Goal: Task Accomplishment & Management: Complete application form

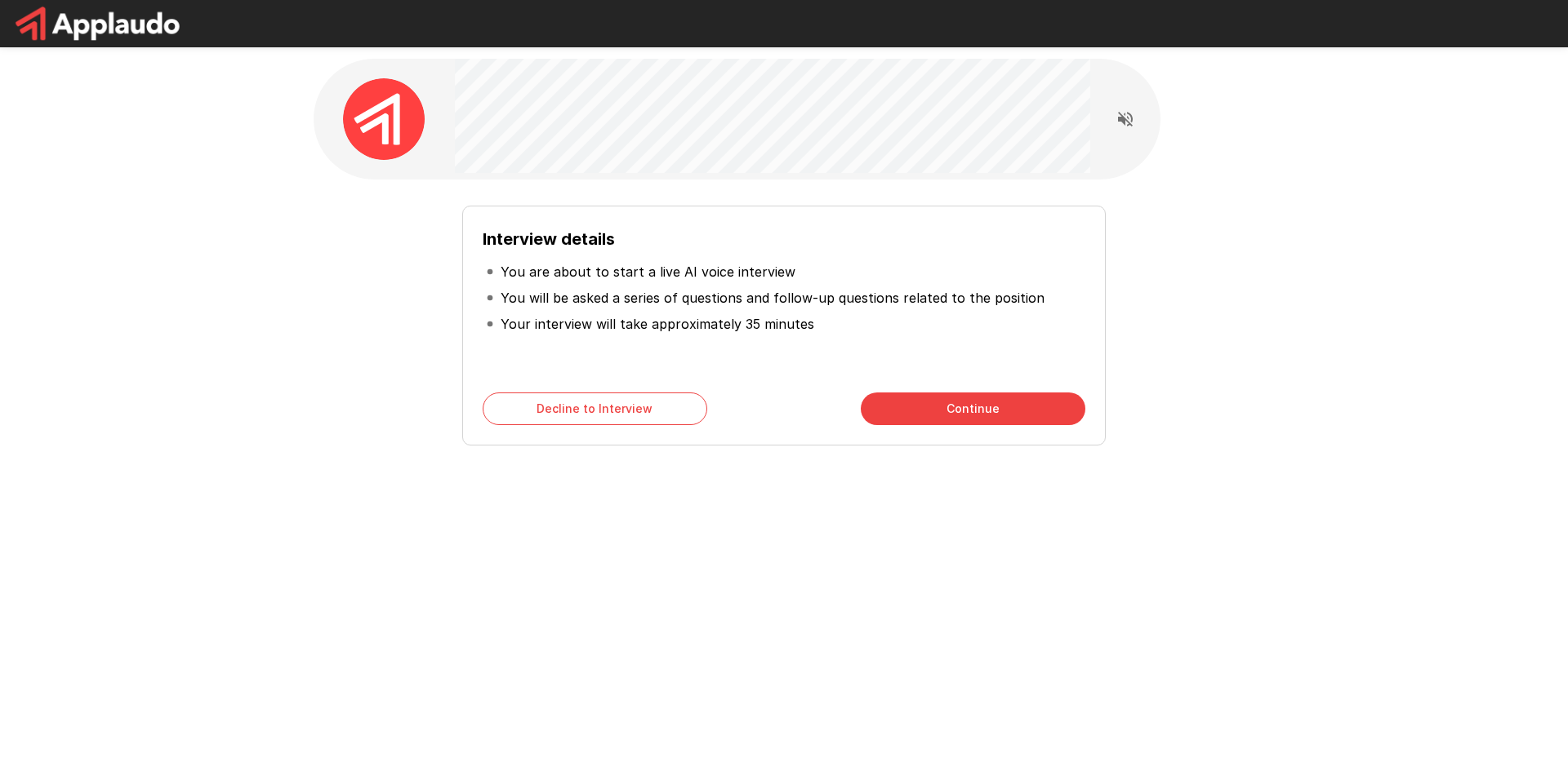
click at [965, 419] on button "Continue" at bounding box center [972, 408] width 224 height 33
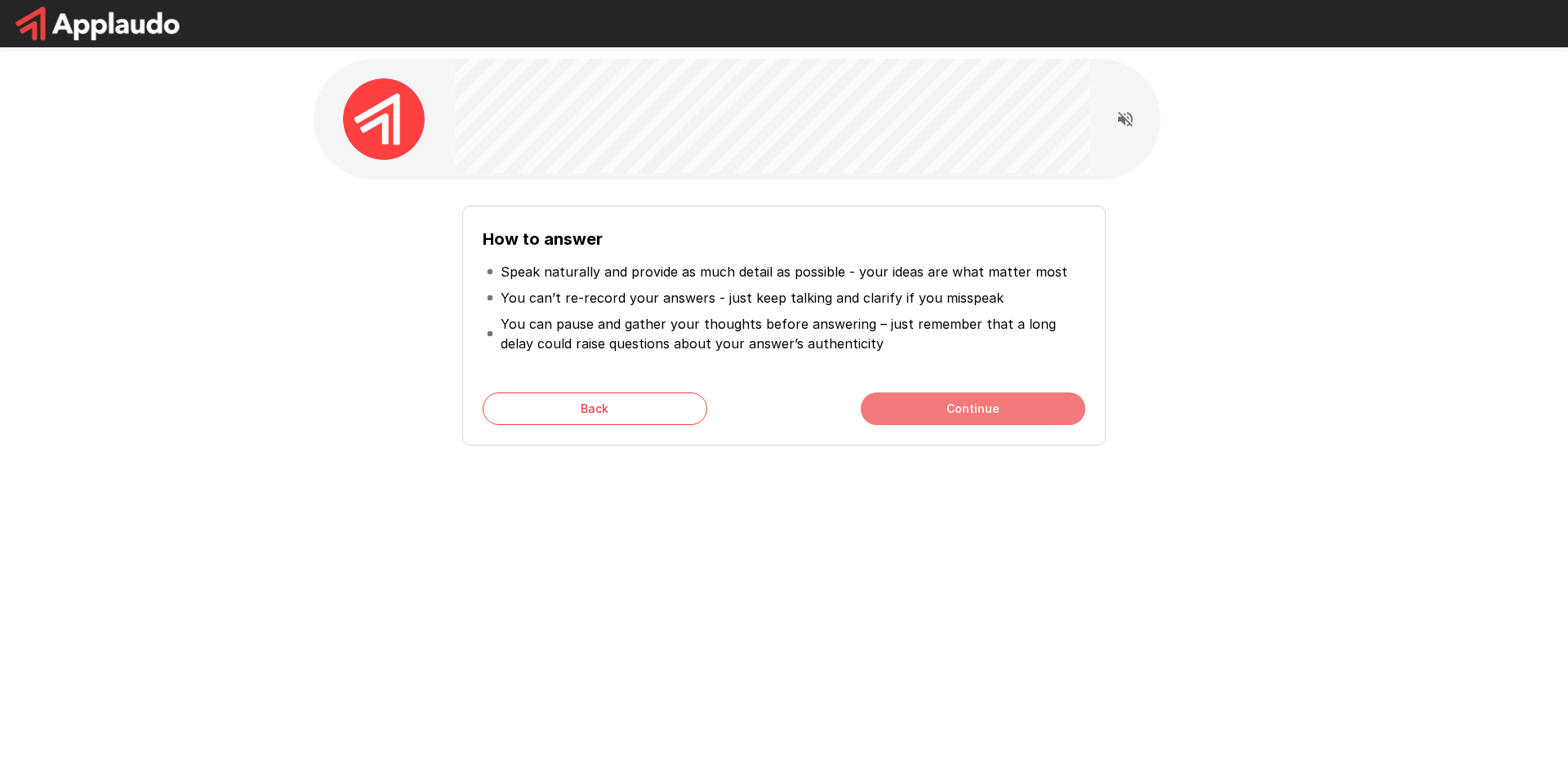
click at [968, 415] on button "Continue" at bounding box center [972, 408] width 224 height 33
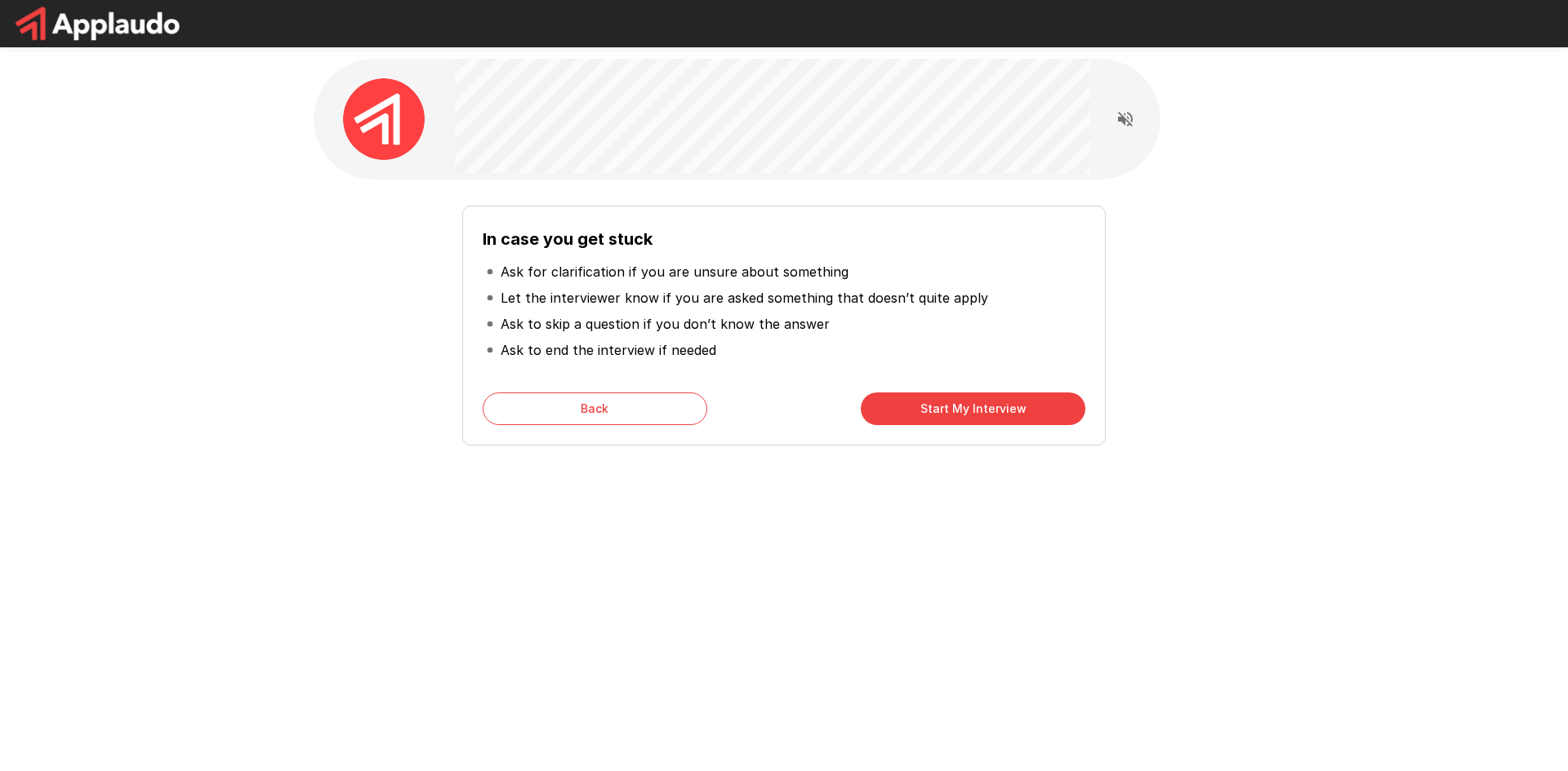
click at [591, 408] on button "Back" at bounding box center [595, 408] width 224 height 33
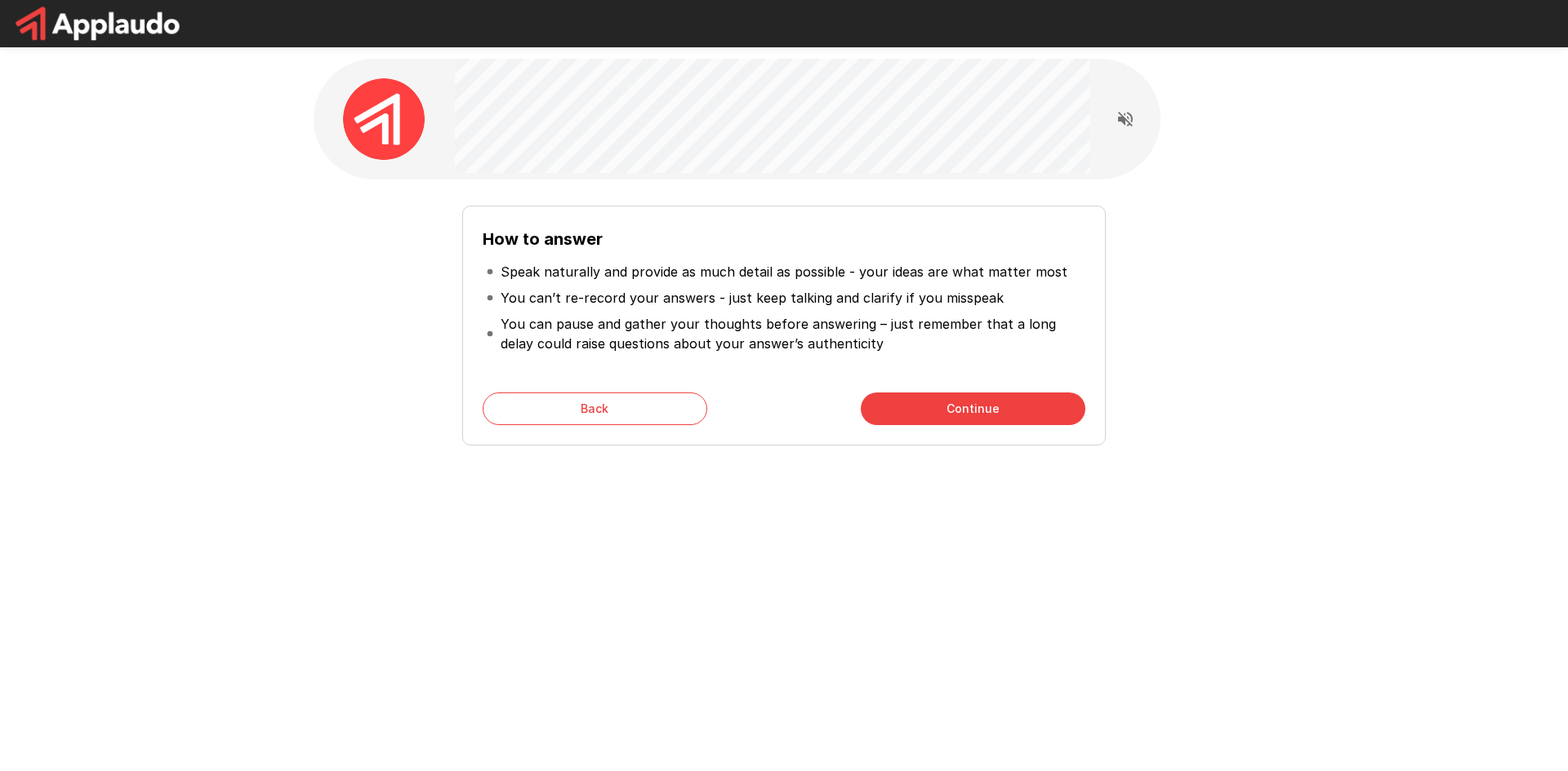
click at [941, 415] on button "Continue" at bounding box center [972, 408] width 224 height 33
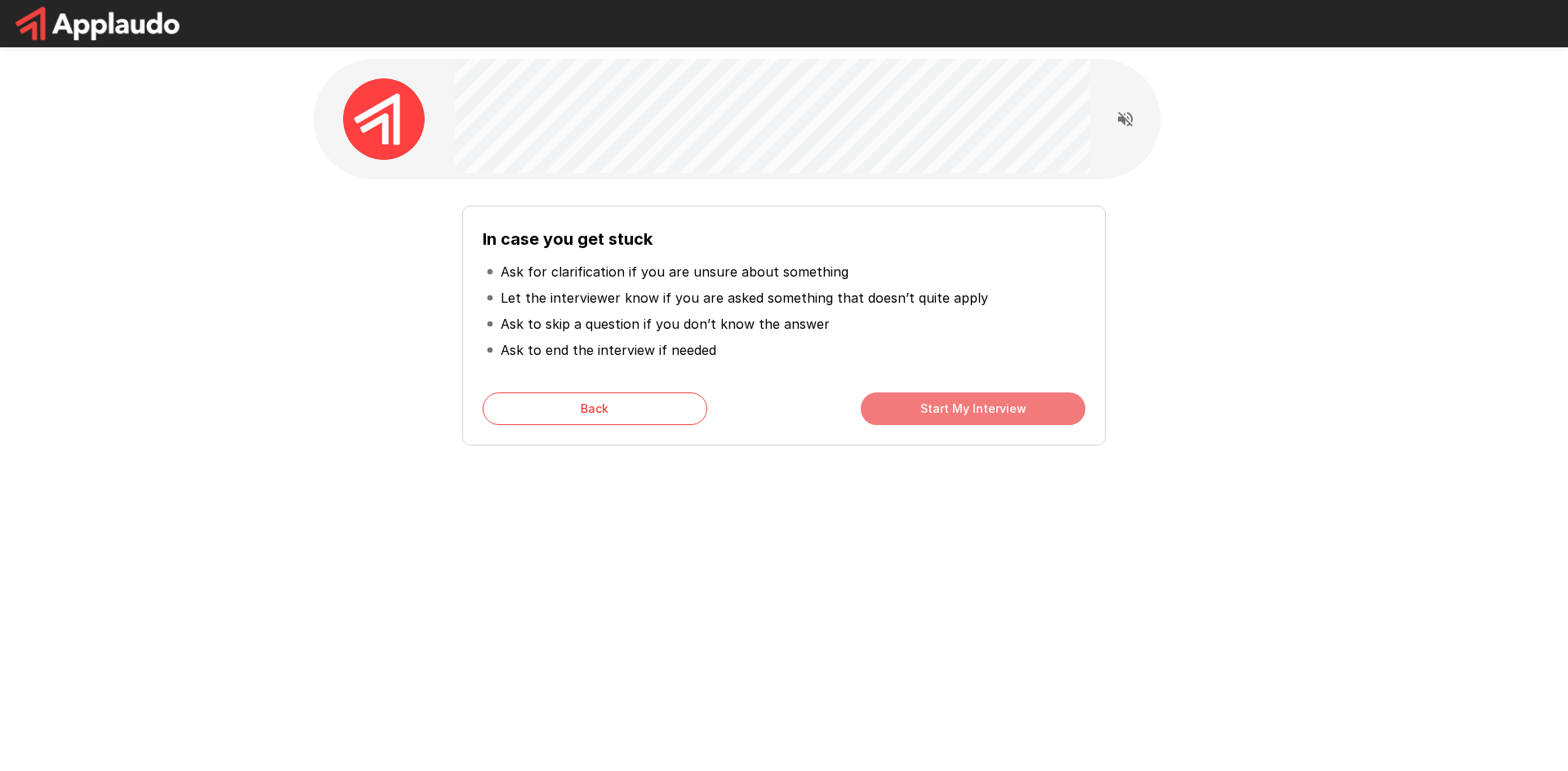
click at [930, 412] on button "Start My Interview" at bounding box center [972, 408] width 224 height 33
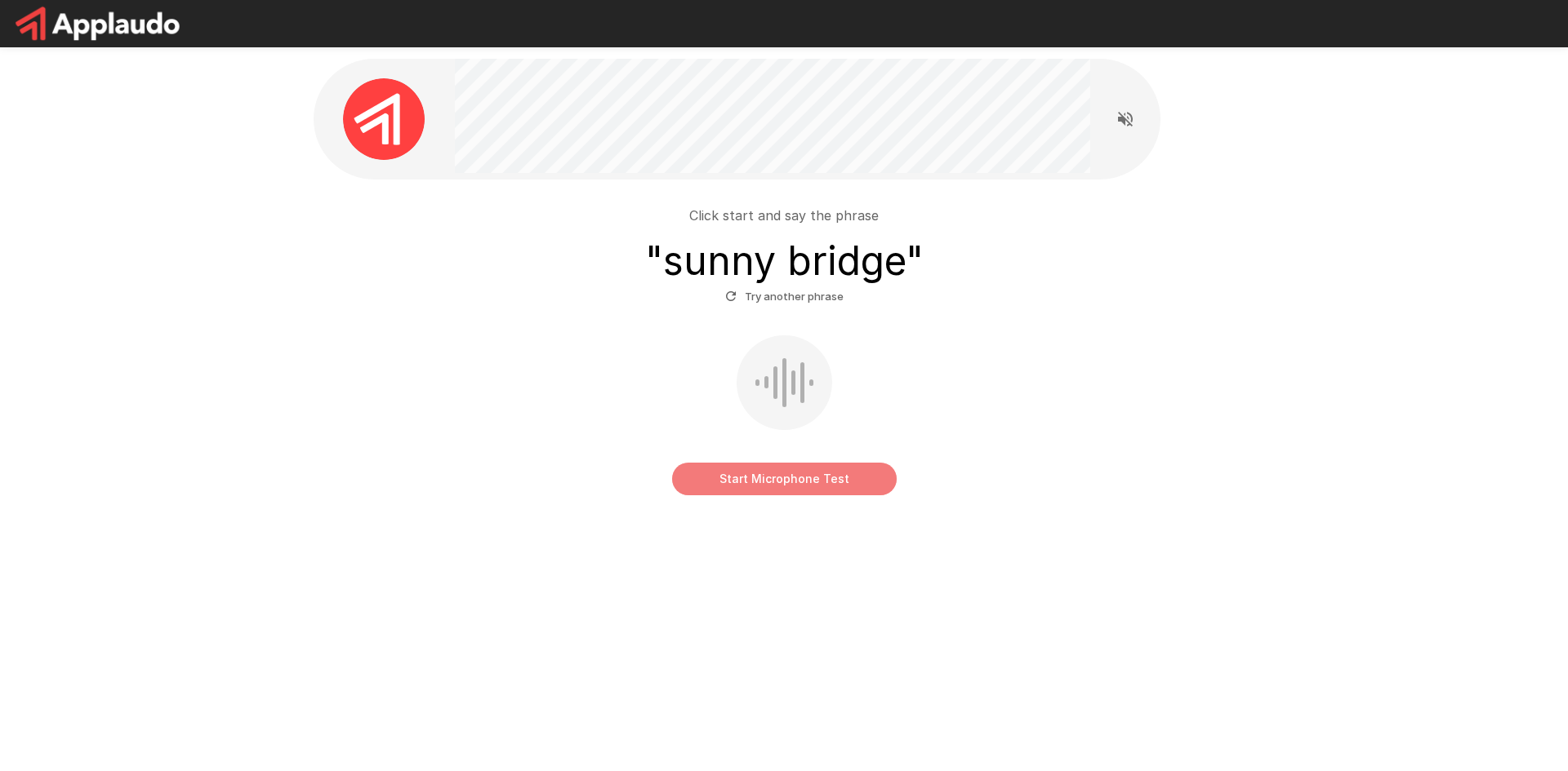
click at [807, 482] on button "Start Microphone Test" at bounding box center [784, 478] width 224 height 33
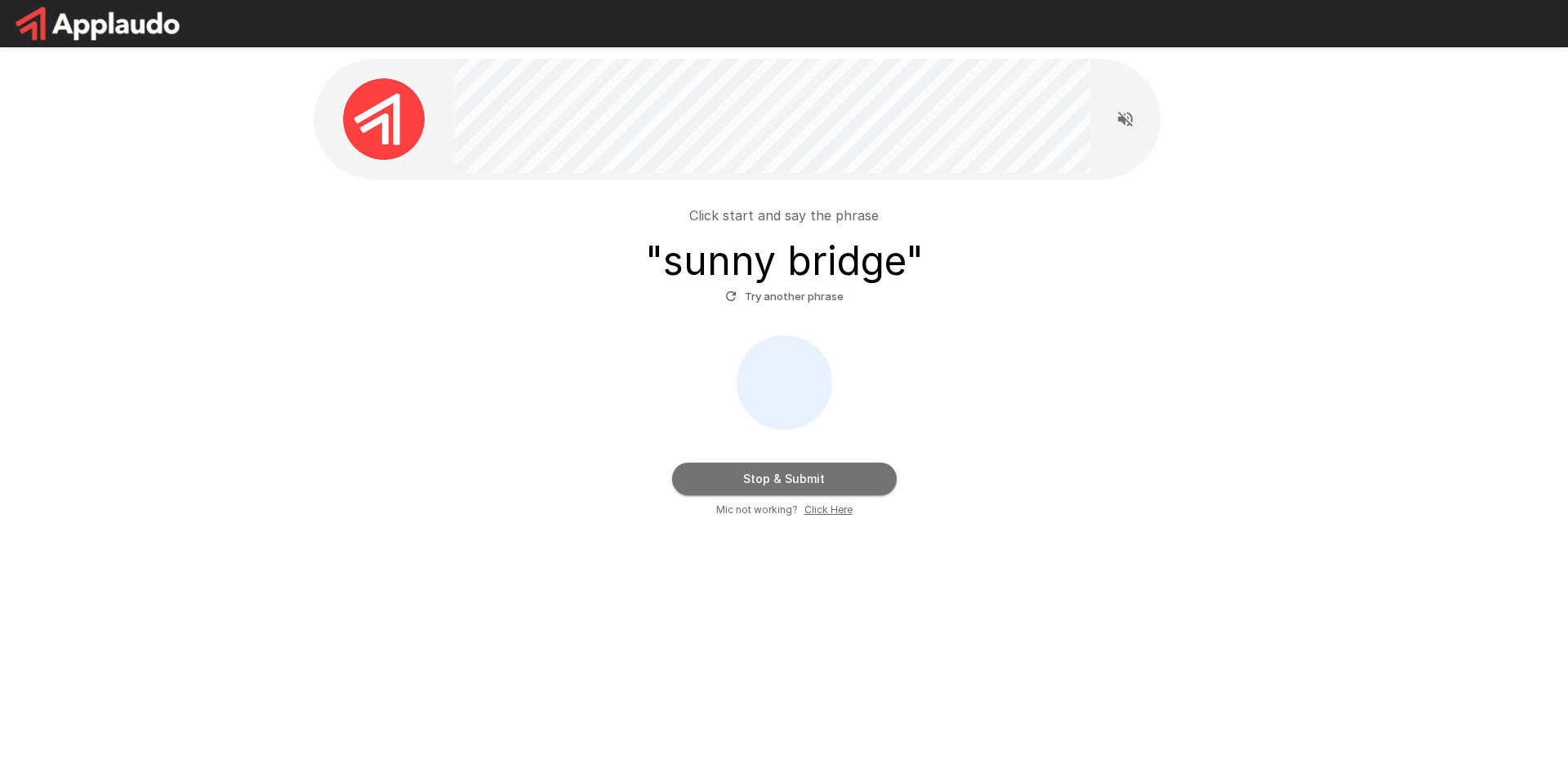
click at [807, 482] on button "Stop & Submit" at bounding box center [784, 478] width 224 height 33
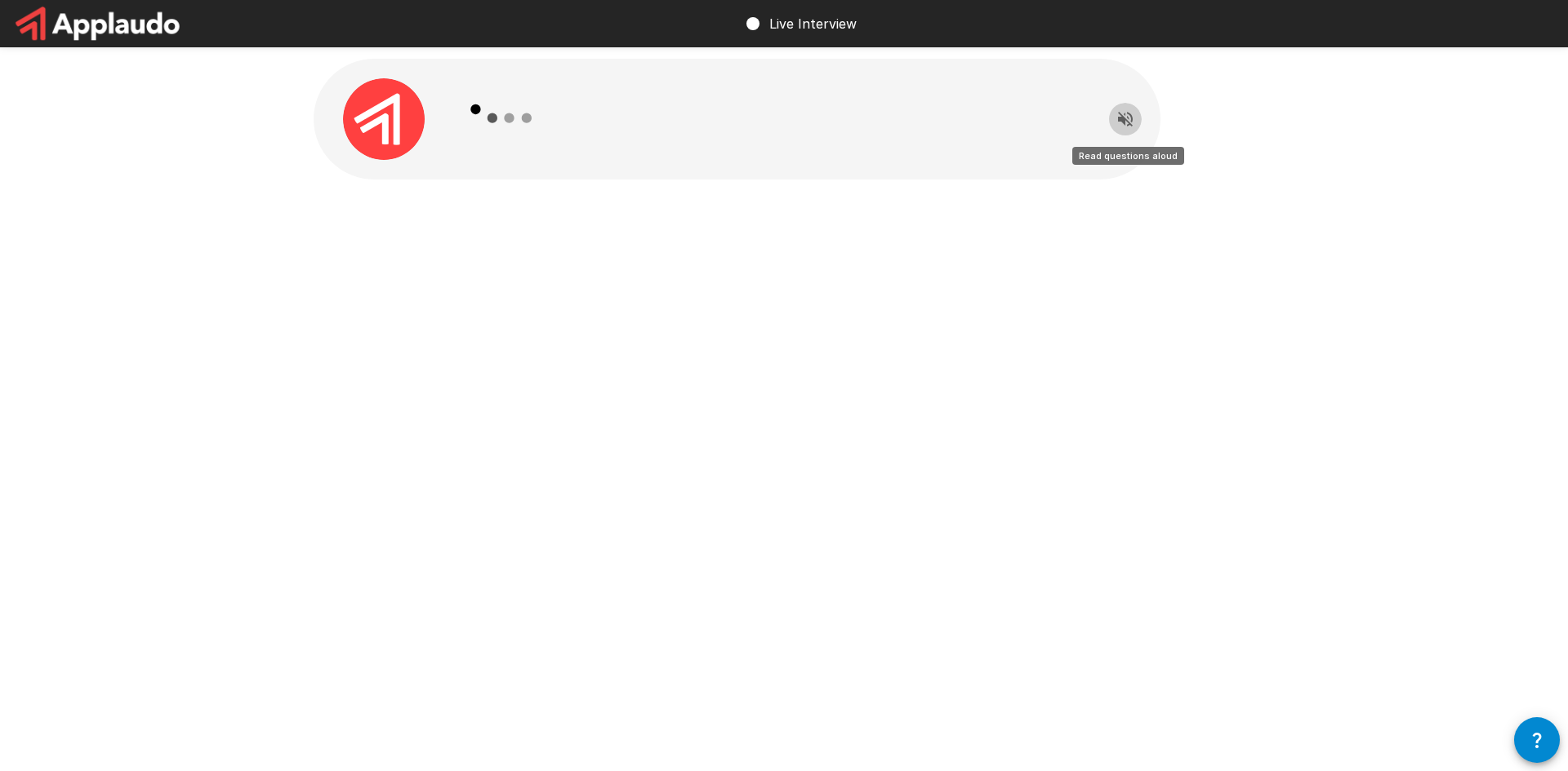
click at [1124, 120] on icon "Read questions aloud" at bounding box center [1126, 119] width 15 height 15
click at [1120, 118] on icon "Stop reading questions aloud" at bounding box center [1126, 119] width 15 height 15
click at [393, 111] on img at bounding box center [384, 119] width 82 height 82
click at [470, 113] on icon at bounding box center [502, 118] width 95 height 95
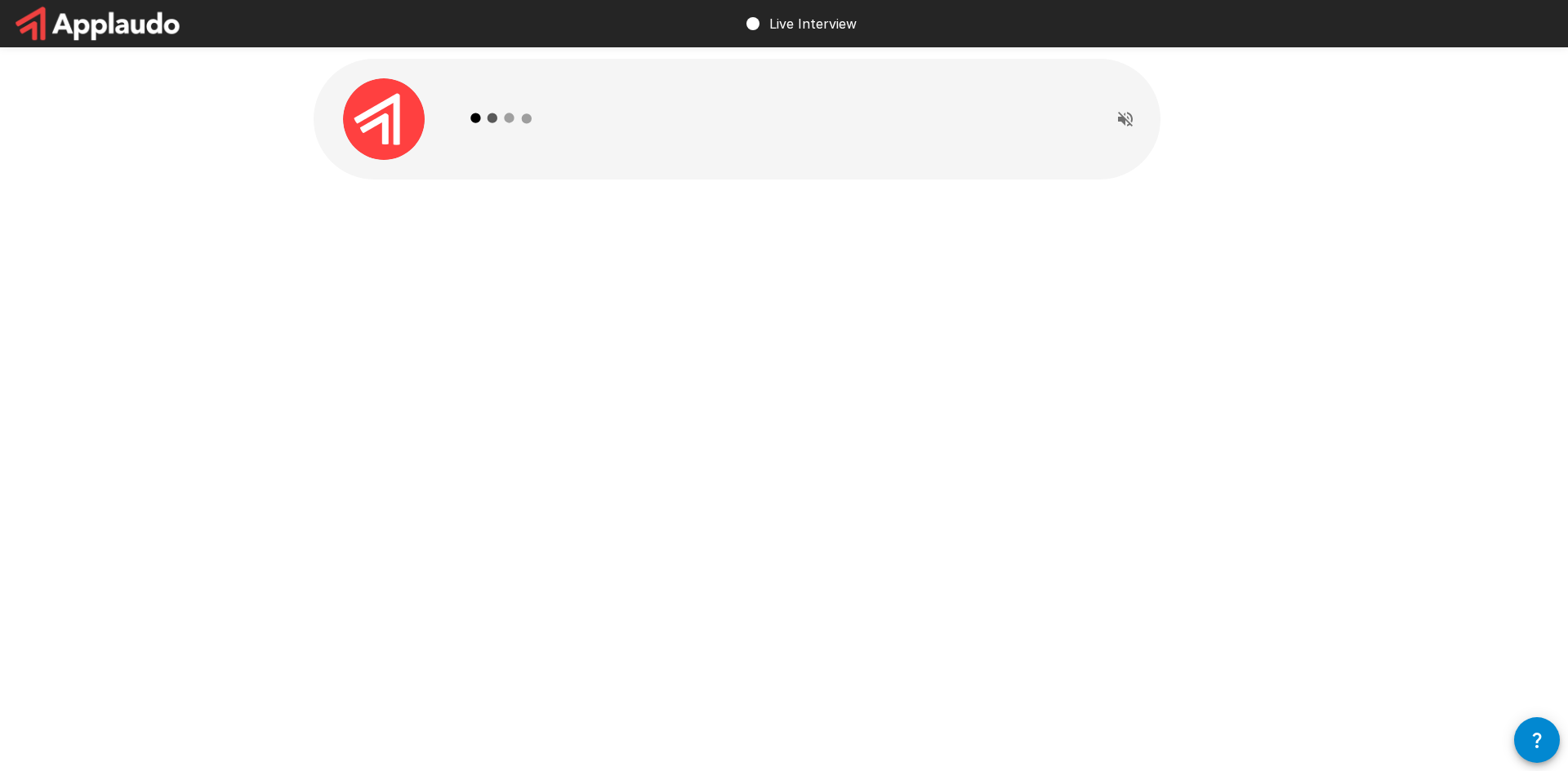
click at [485, 118] on icon at bounding box center [502, 118] width 95 height 95
click at [773, 18] on p "Live Interview" at bounding box center [813, 24] width 88 height 20
click at [694, 31] on div "Live Interview" at bounding box center [784, 23] width 1568 height 48
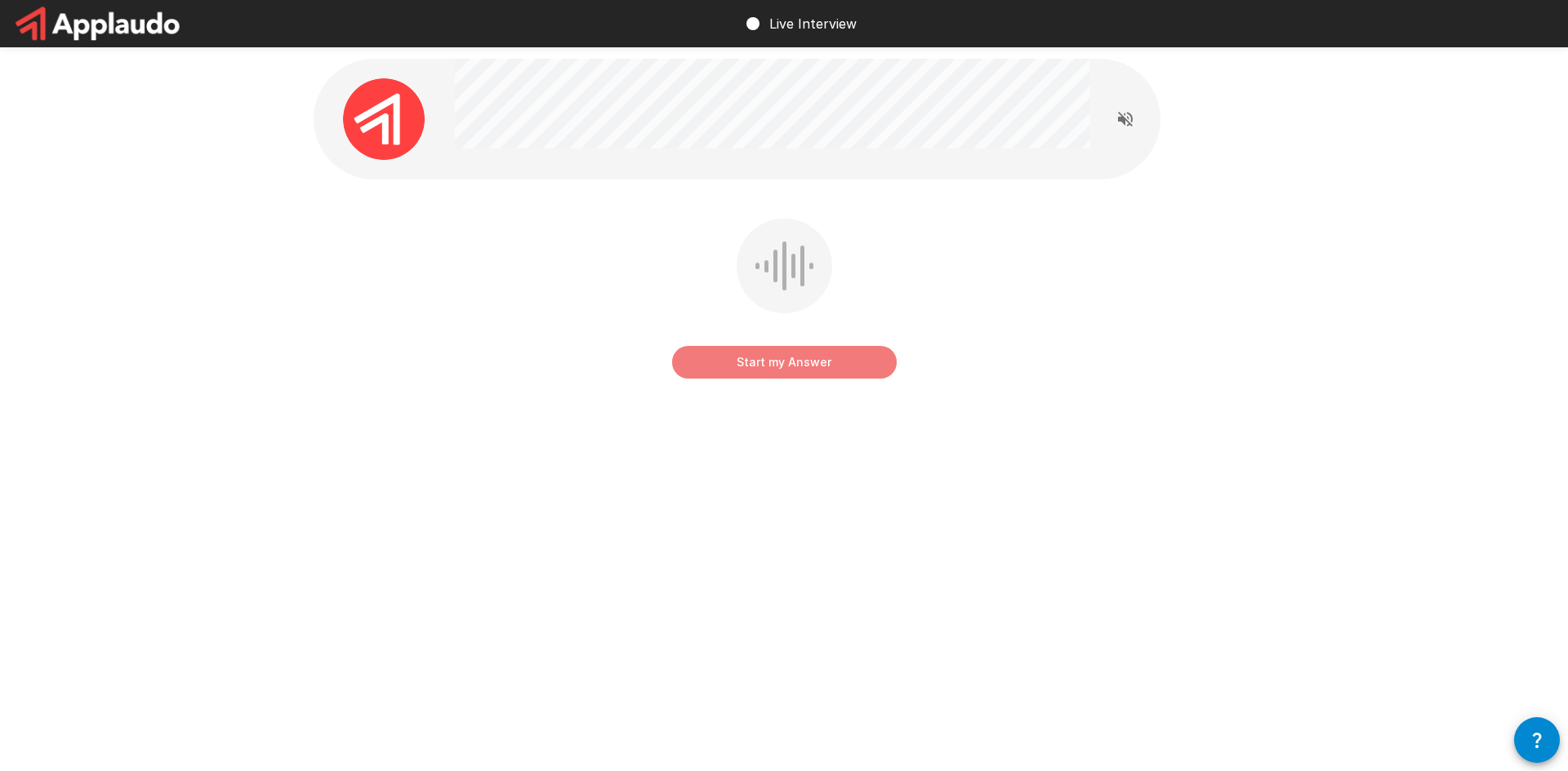
click at [777, 361] on button "Start my Answer" at bounding box center [784, 362] width 224 height 33
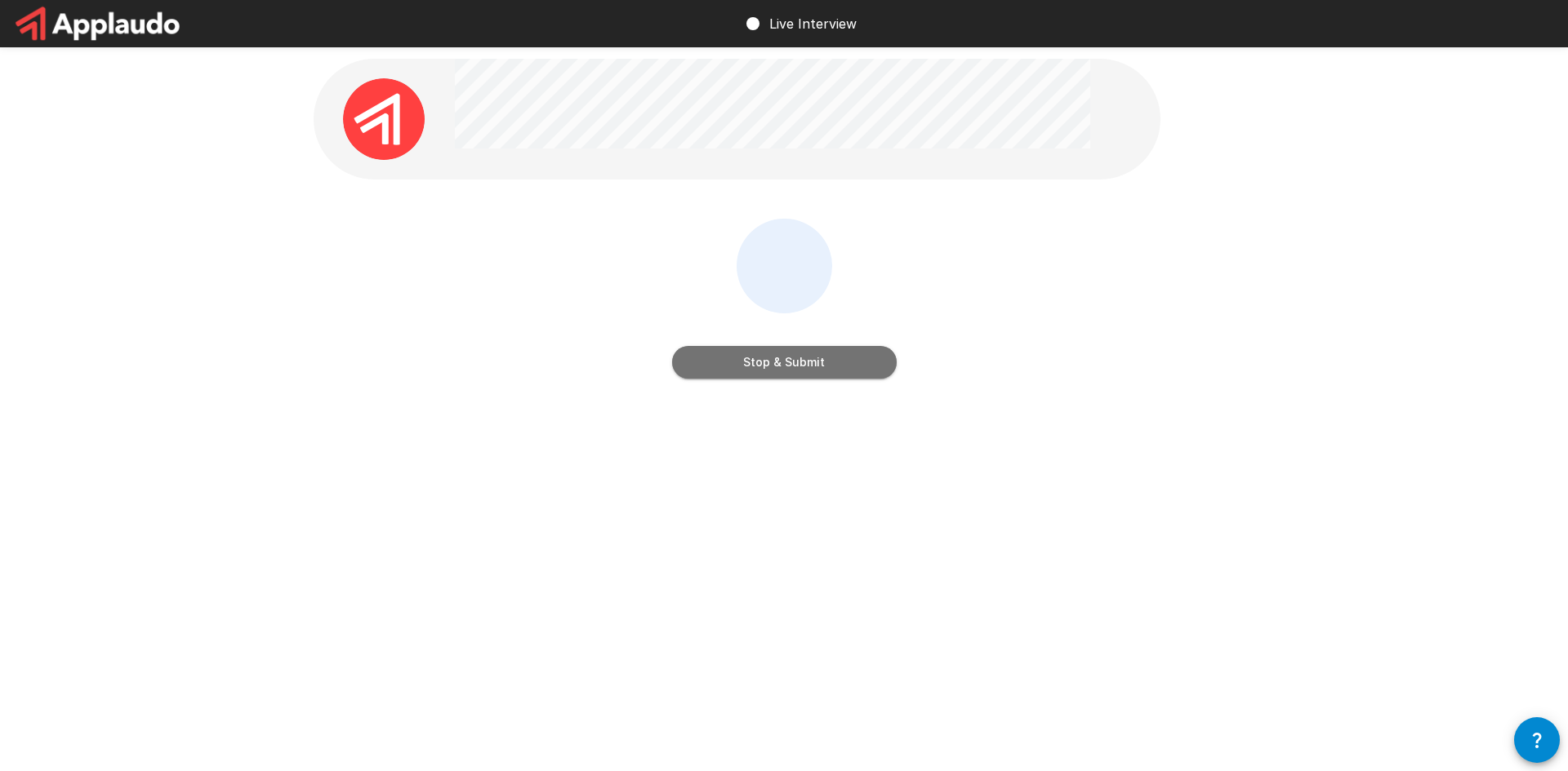
click at [781, 363] on button "Stop & Submit" at bounding box center [784, 362] width 224 height 33
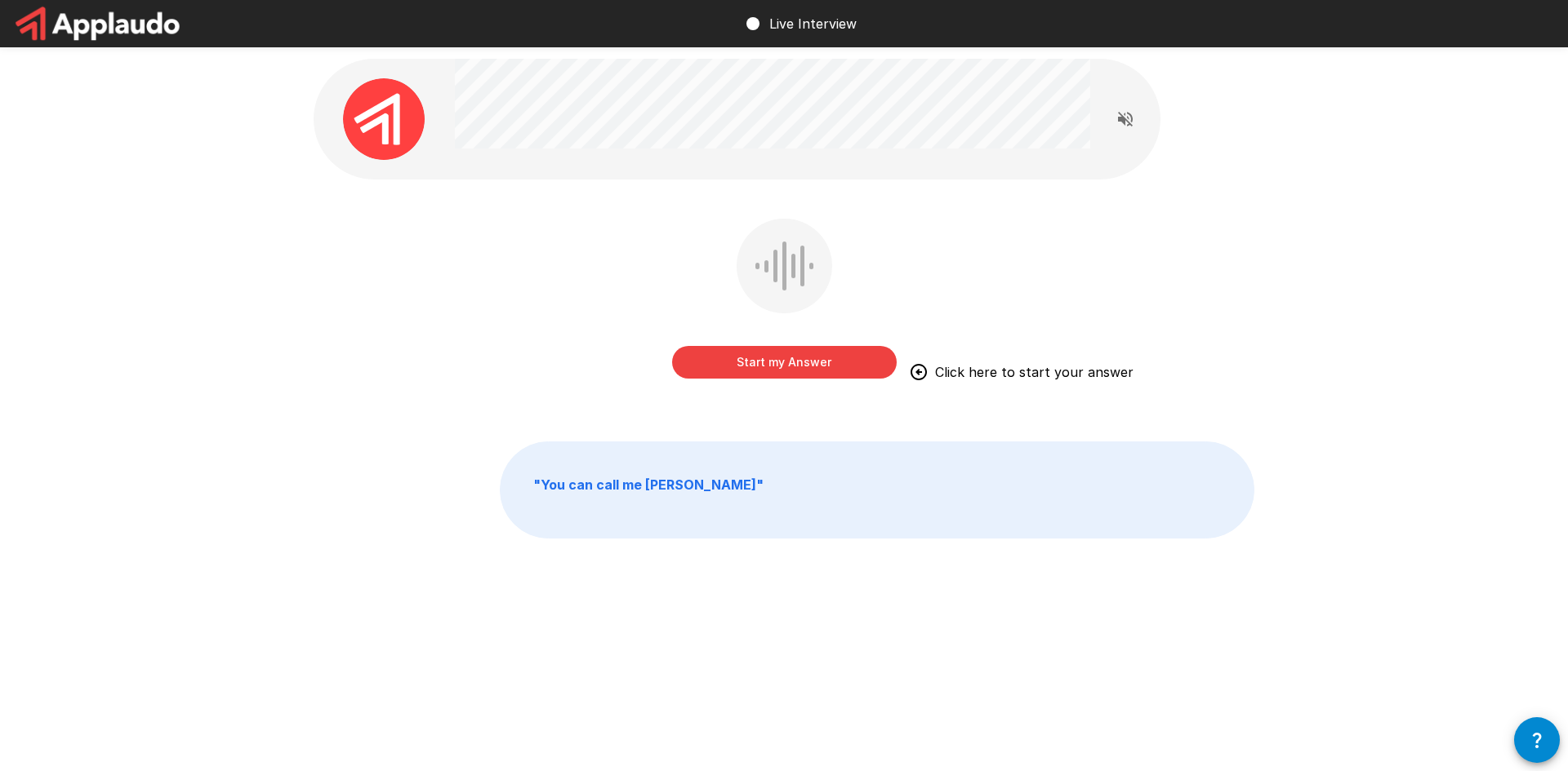
click at [782, 355] on button "Start my Answer" at bounding box center [784, 362] width 224 height 33
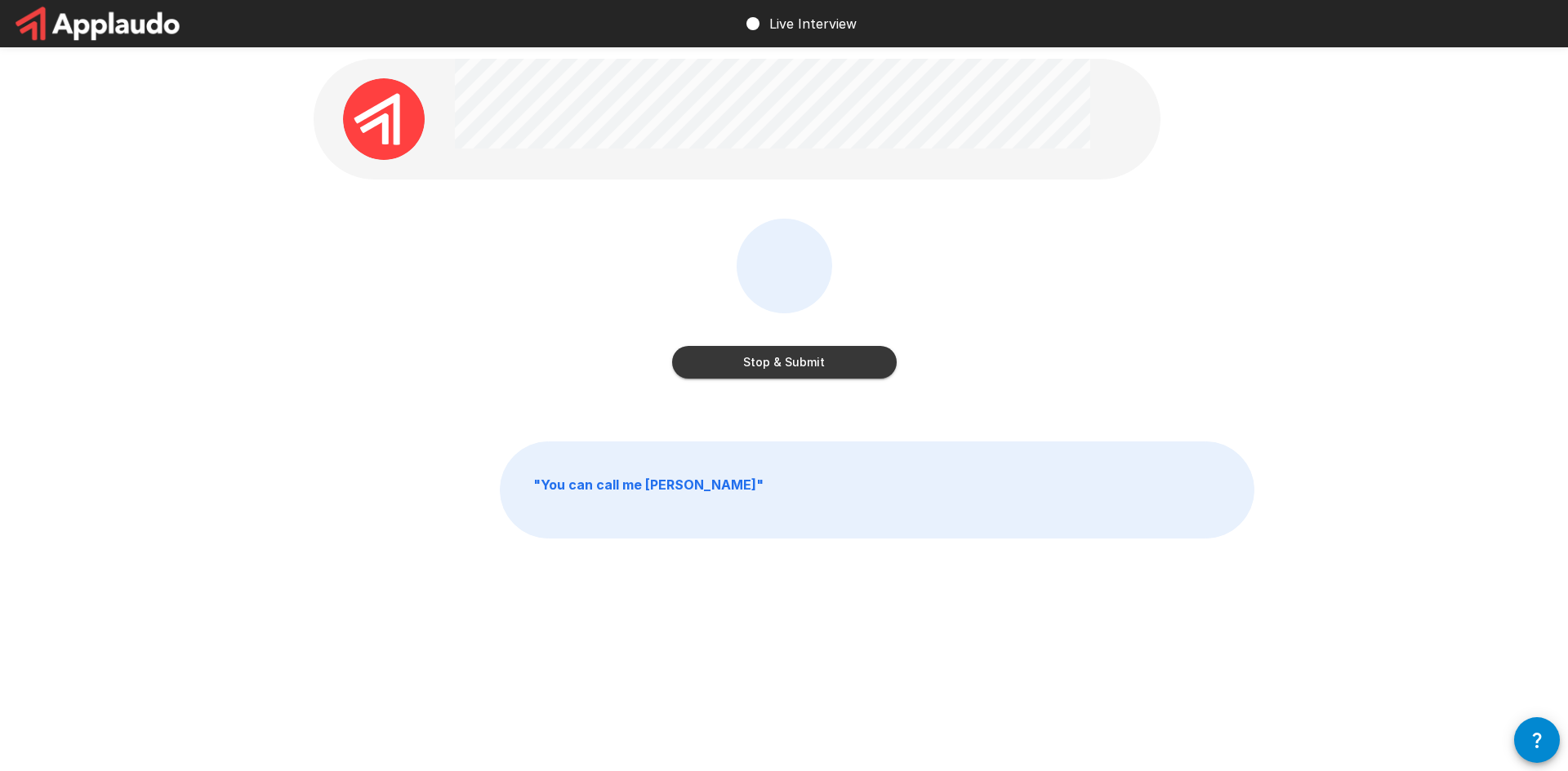
click at [782, 355] on button "Stop & Submit" at bounding box center [784, 362] width 224 height 33
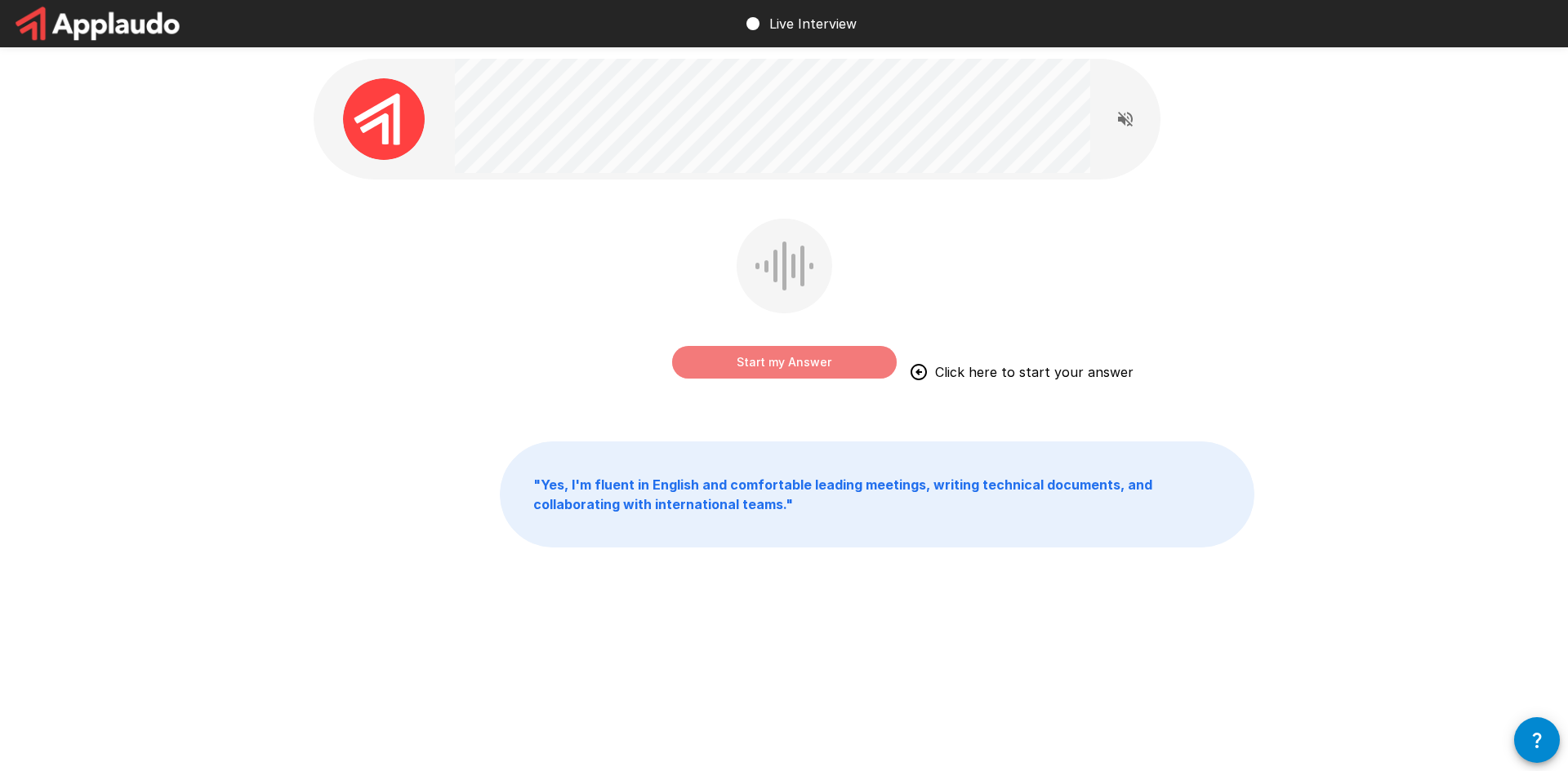
click at [818, 358] on button "Start my Answer" at bounding box center [784, 362] width 224 height 33
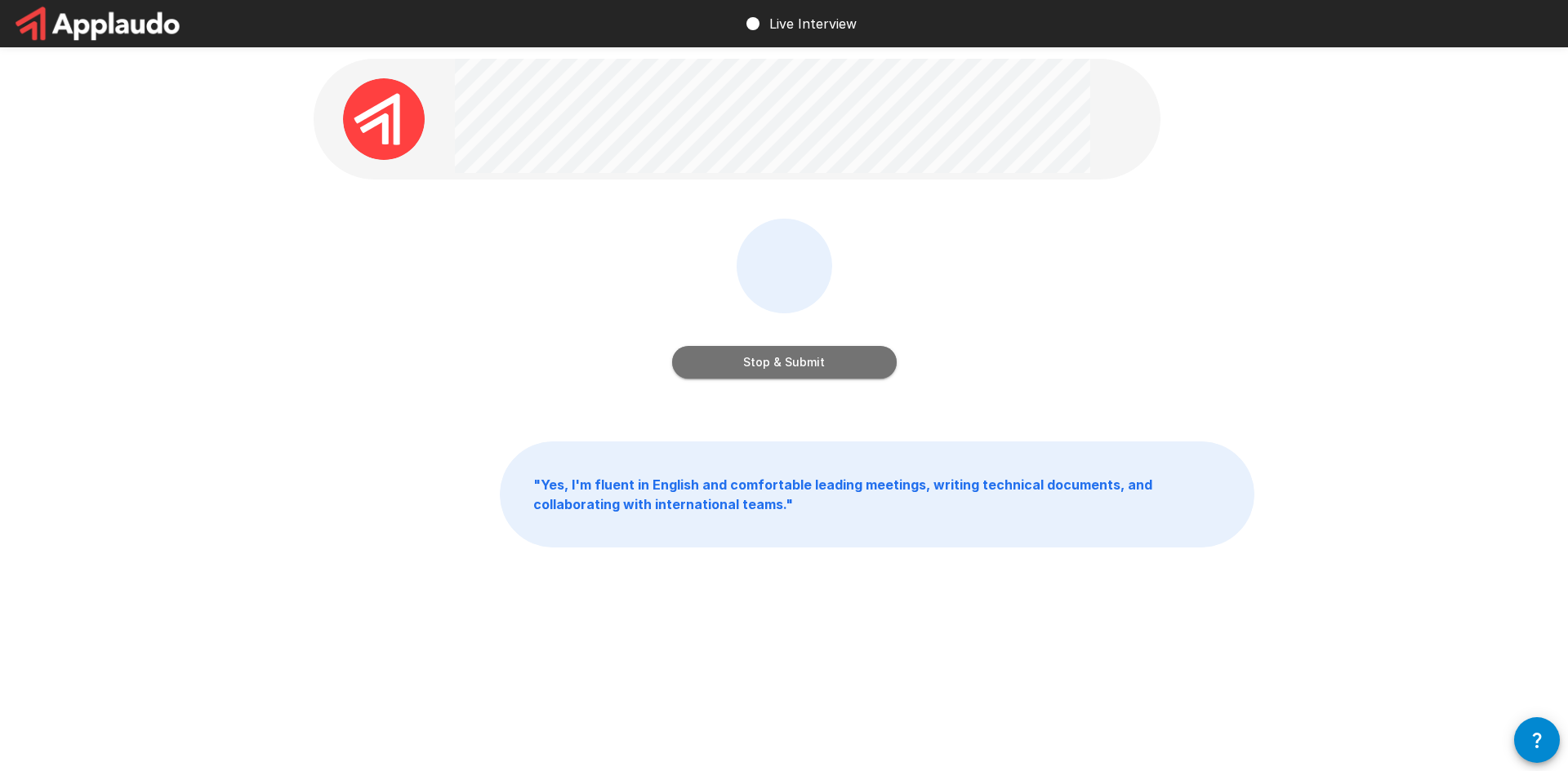
click at [775, 355] on button "Stop & Submit" at bounding box center [784, 362] width 224 height 33
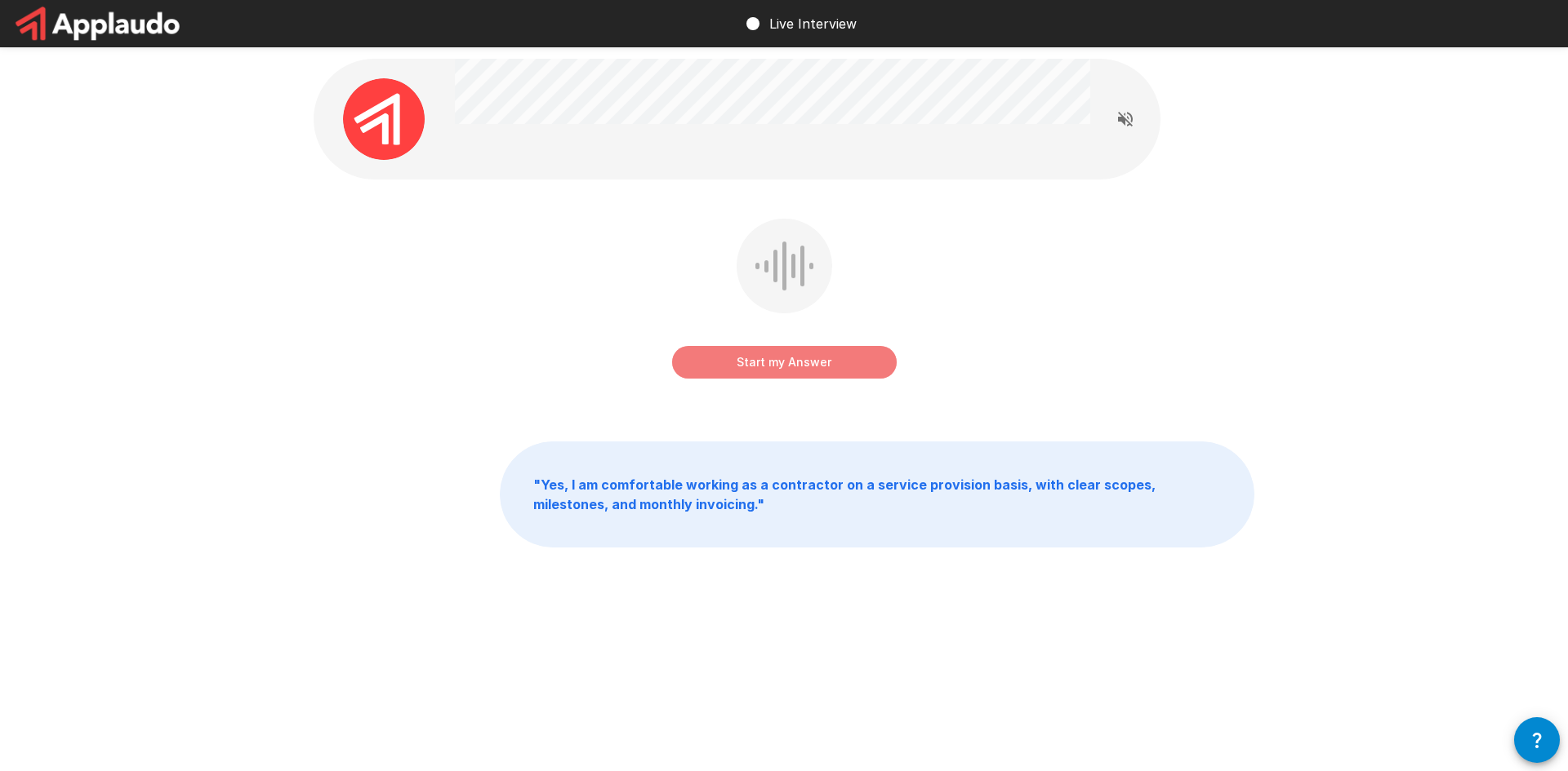
click at [782, 367] on button "Start my Answer" at bounding box center [784, 362] width 224 height 33
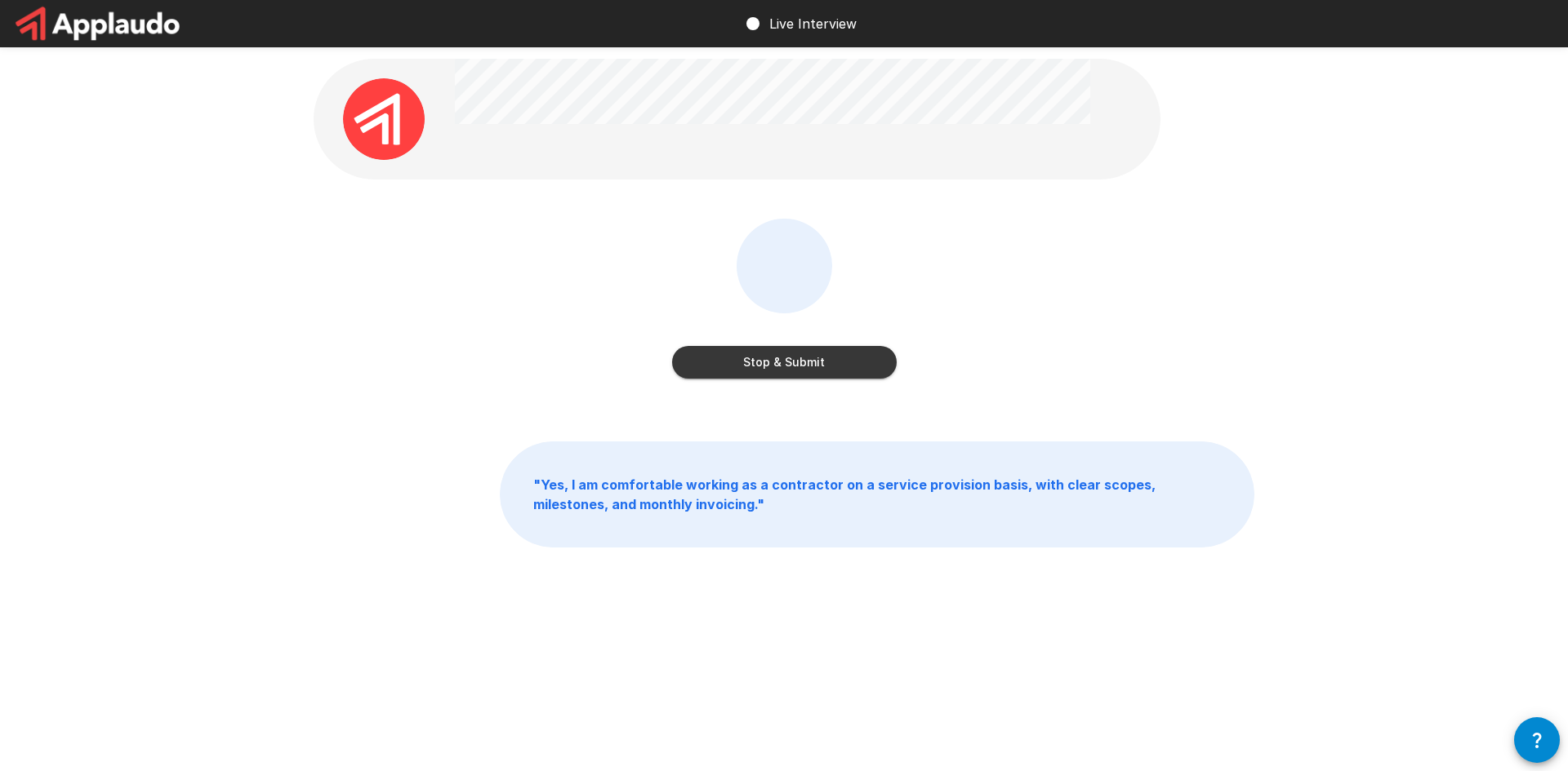
click at [782, 367] on button "Stop & Submit" at bounding box center [784, 362] width 224 height 33
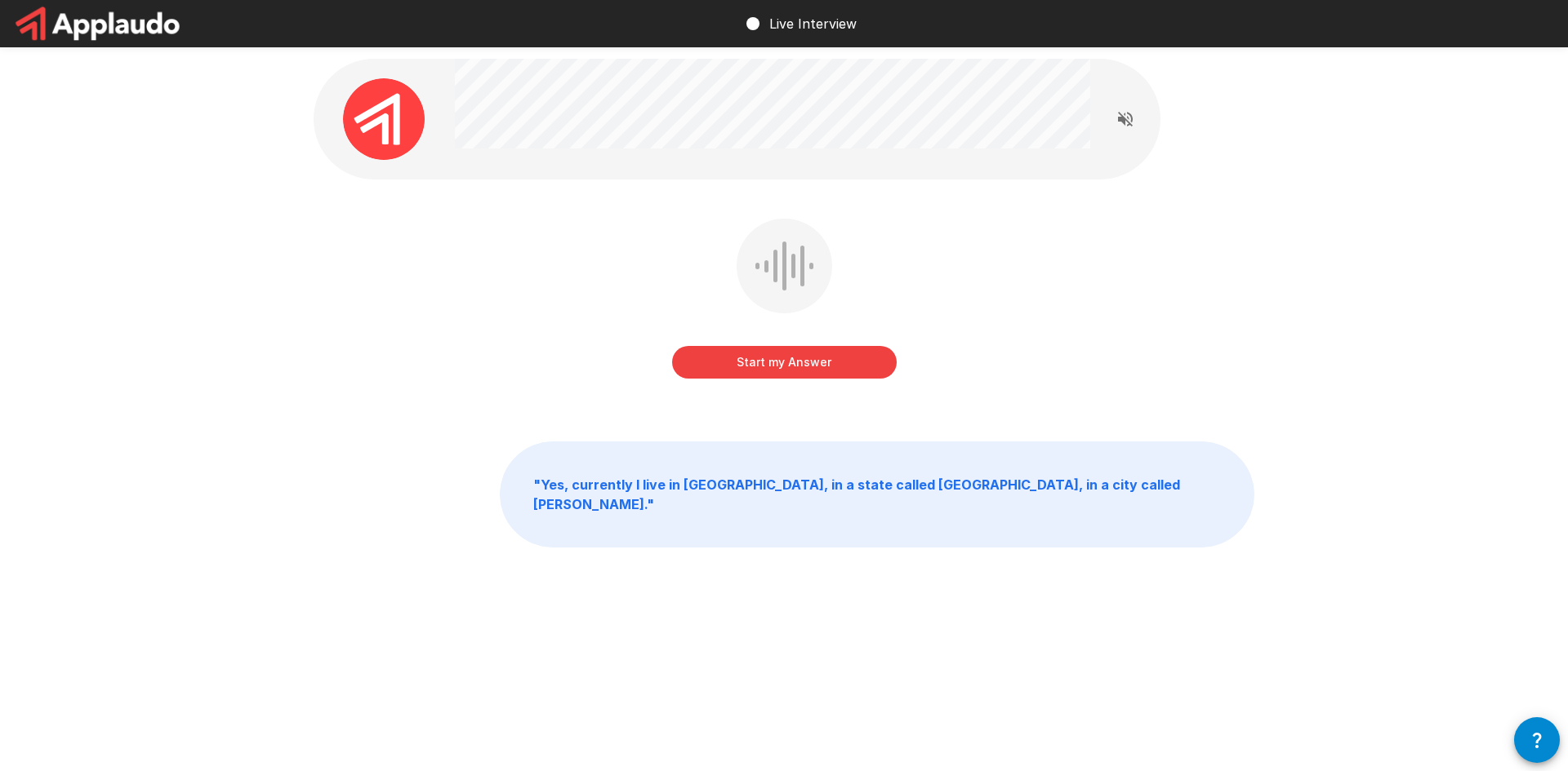
click at [781, 372] on button "Start my Answer" at bounding box center [784, 362] width 224 height 33
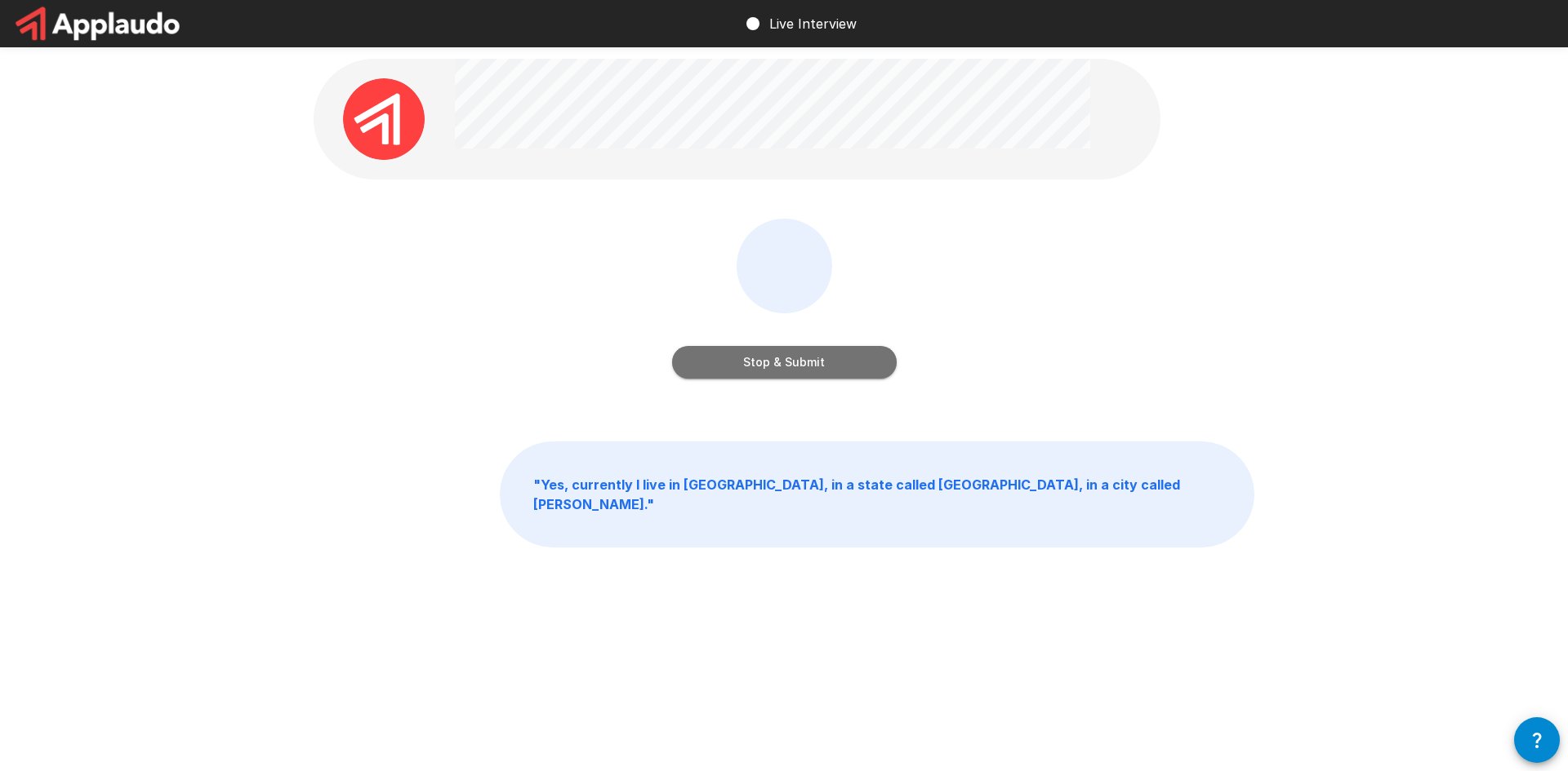
click at [781, 372] on button "Stop & Submit" at bounding box center [784, 362] width 224 height 33
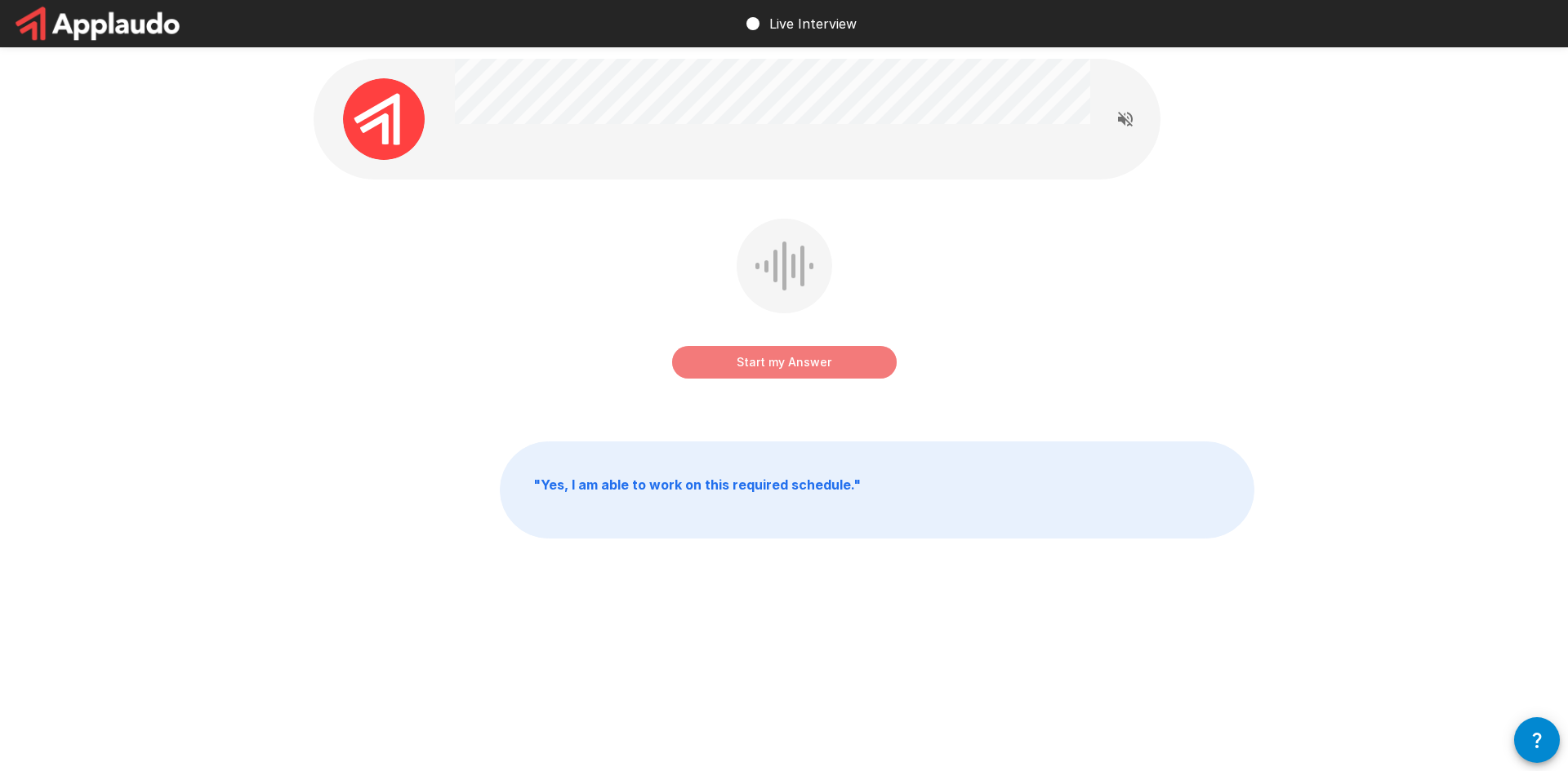
click at [797, 361] on button "Start my Answer" at bounding box center [784, 362] width 224 height 33
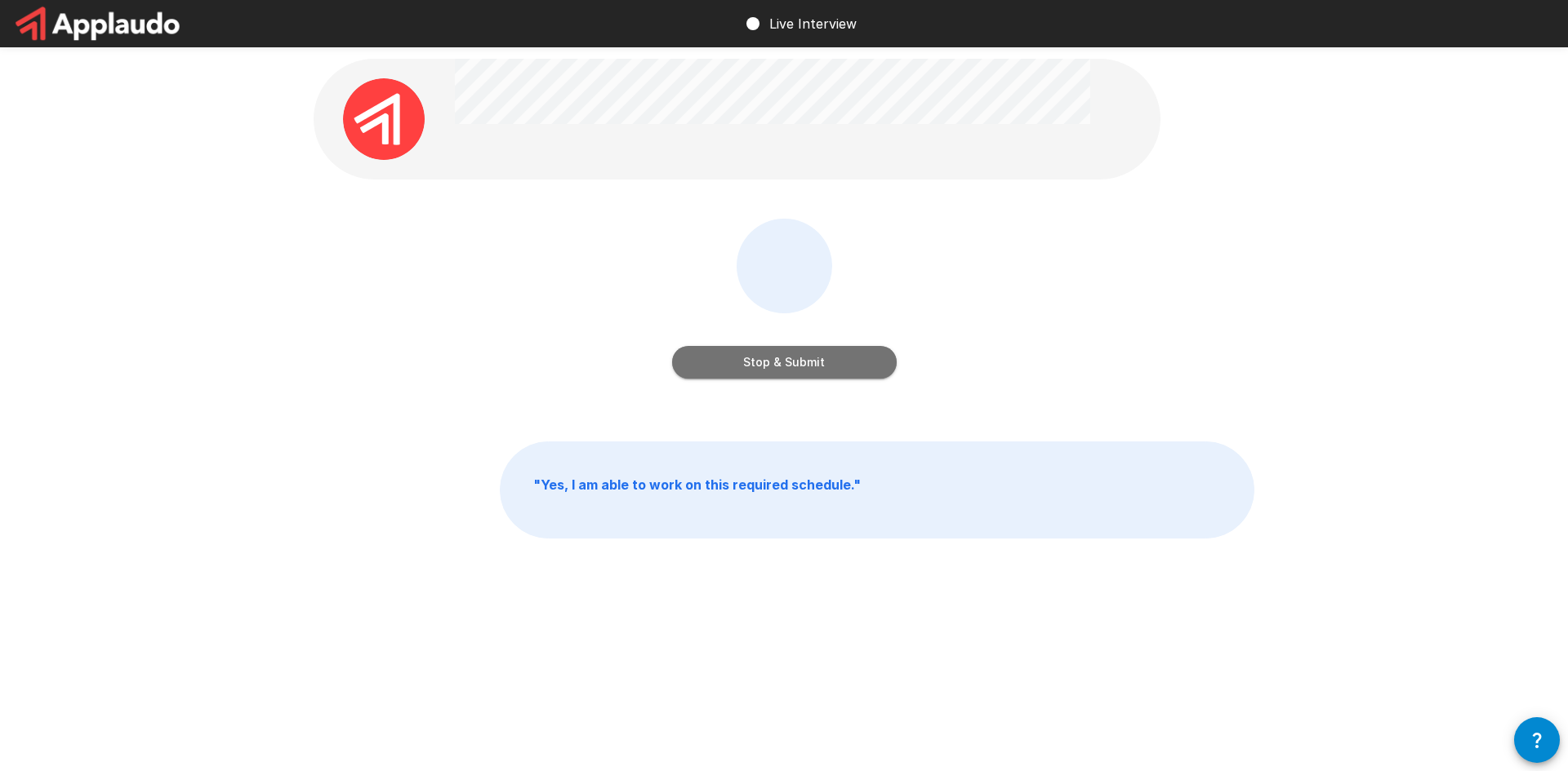
click at [822, 358] on button "Stop & Submit" at bounding box center [784, 362] width 224 height 33
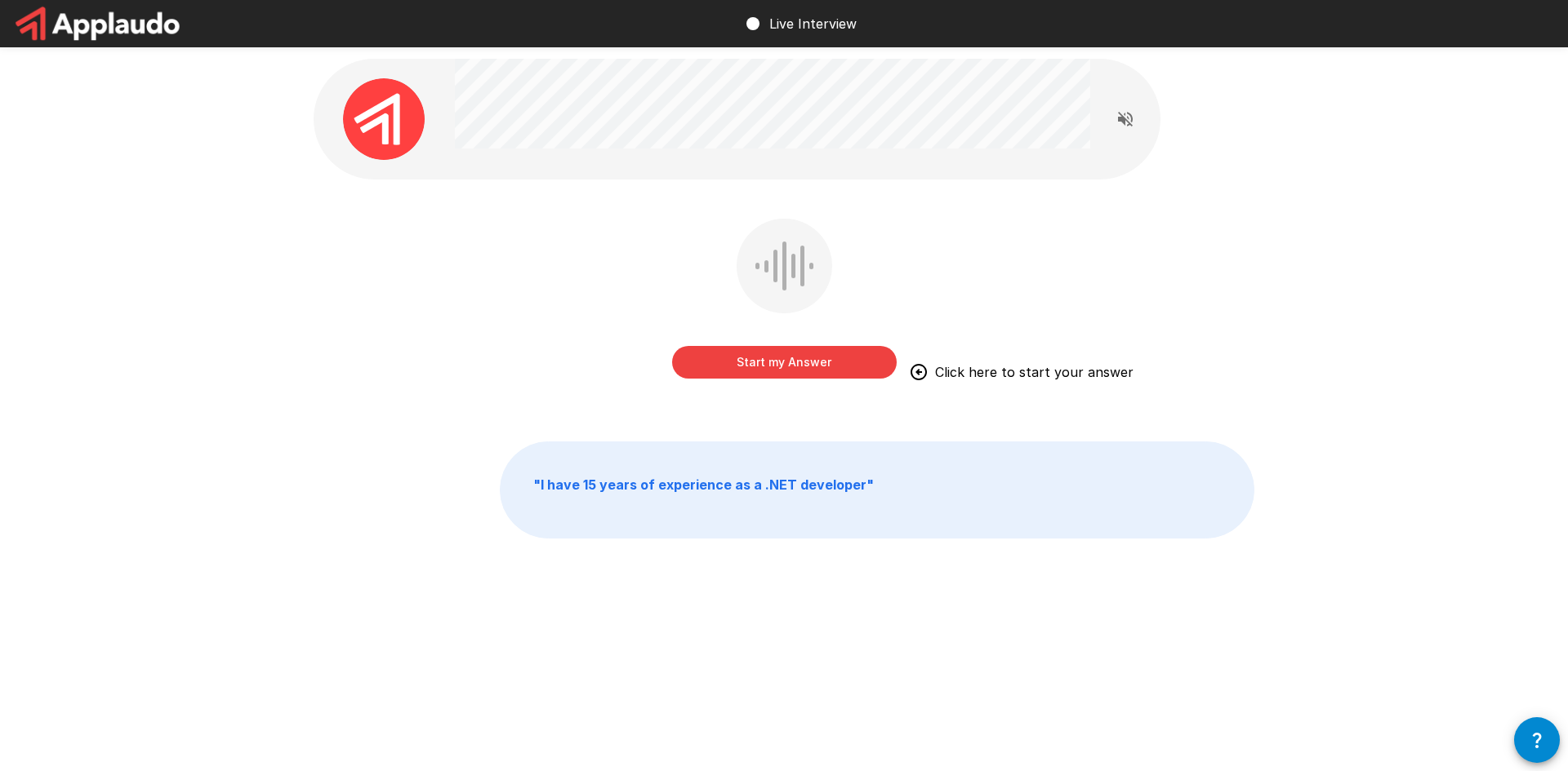
drag, startPoint x: 795, startPoint y: 361, endPoint x: 907, endPoint y: 293, distance: 131.0
click at [795, 361] on button "Start my Answer" at bounding box center [784, 362] width 224 height 33
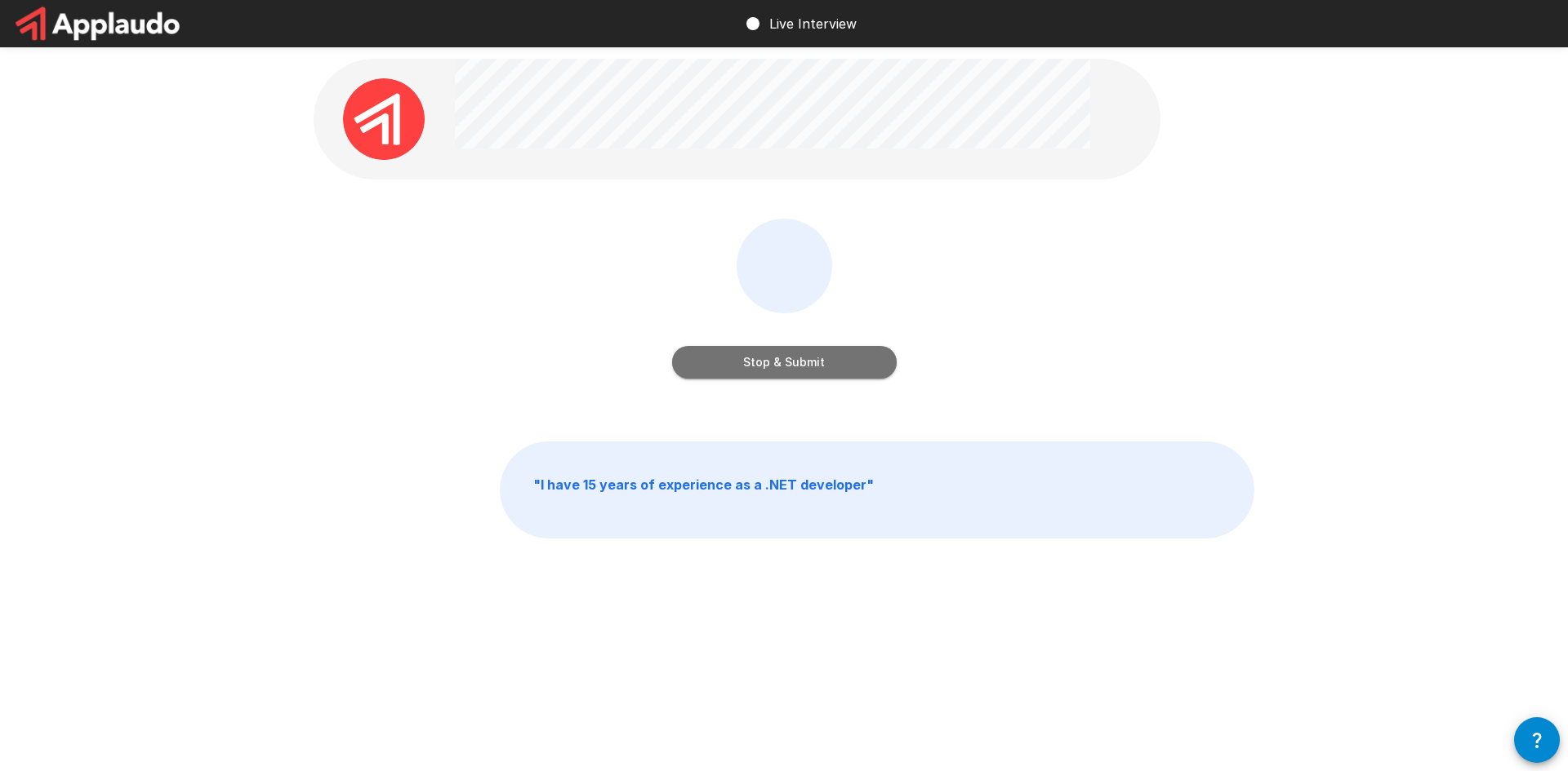
click at [827, 350] on button "Stop & Submit" at bounding box center [784, 362] width 224 height 33
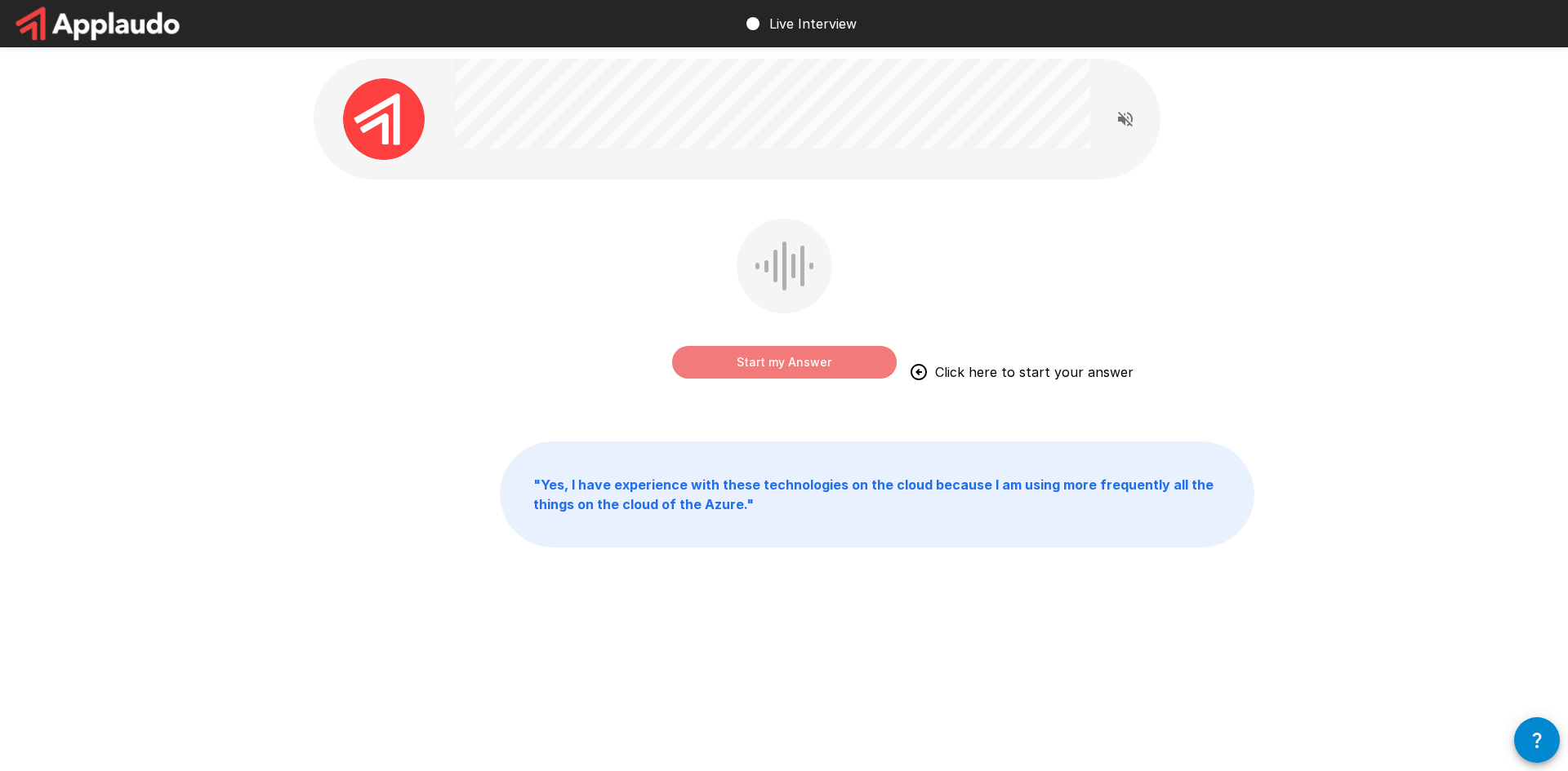
click at [770, 358] on button "Start my Answer" at bounding box center [784, 362] width 224 height 33
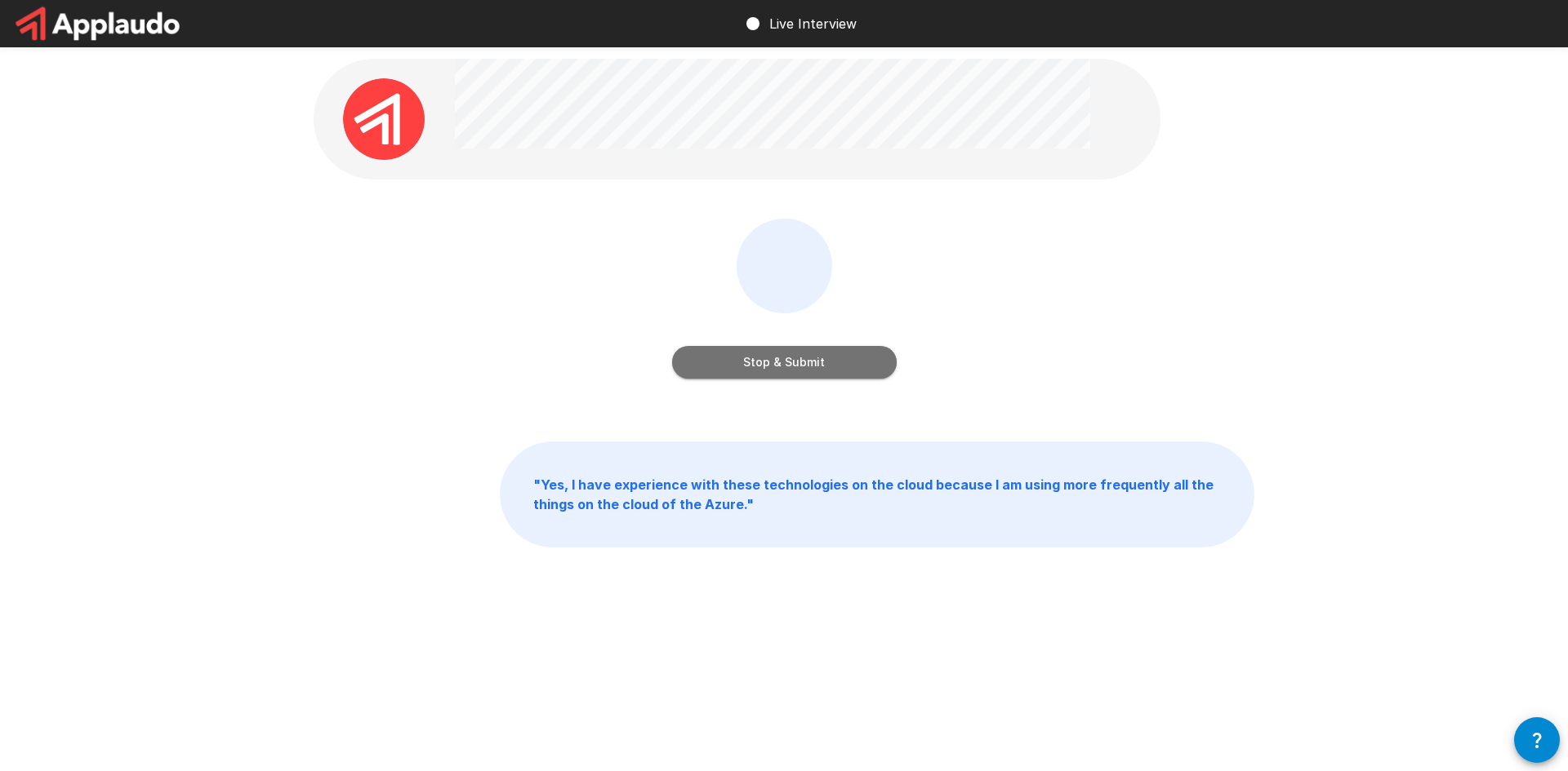
click at [770, 358] on button "Stop & Submit" at bounding box center [784, 362] width 224 height 33
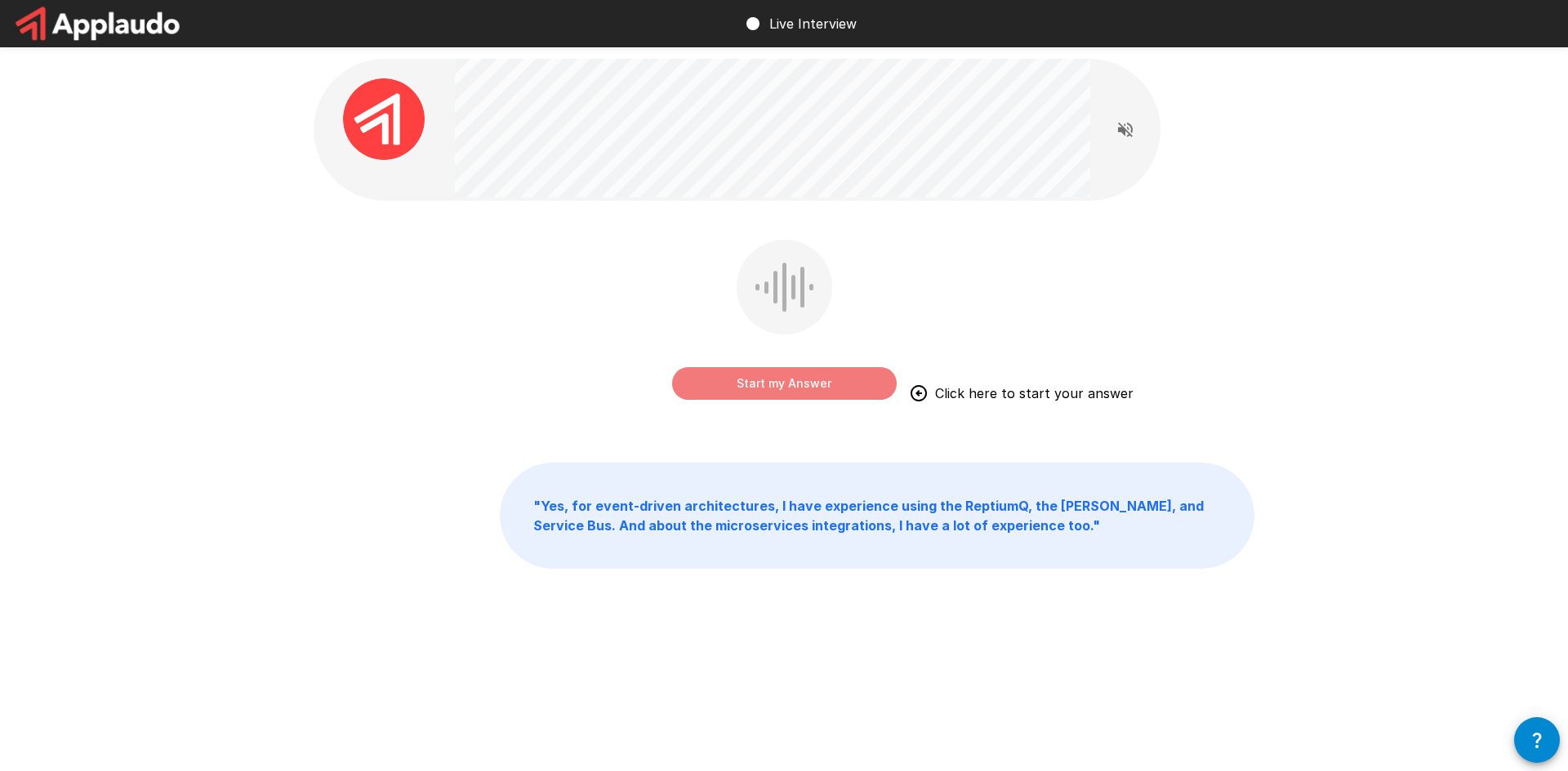
click at [732, 390] on button "Start my Answer" at bounding box center [784, 383] width 224 height 33
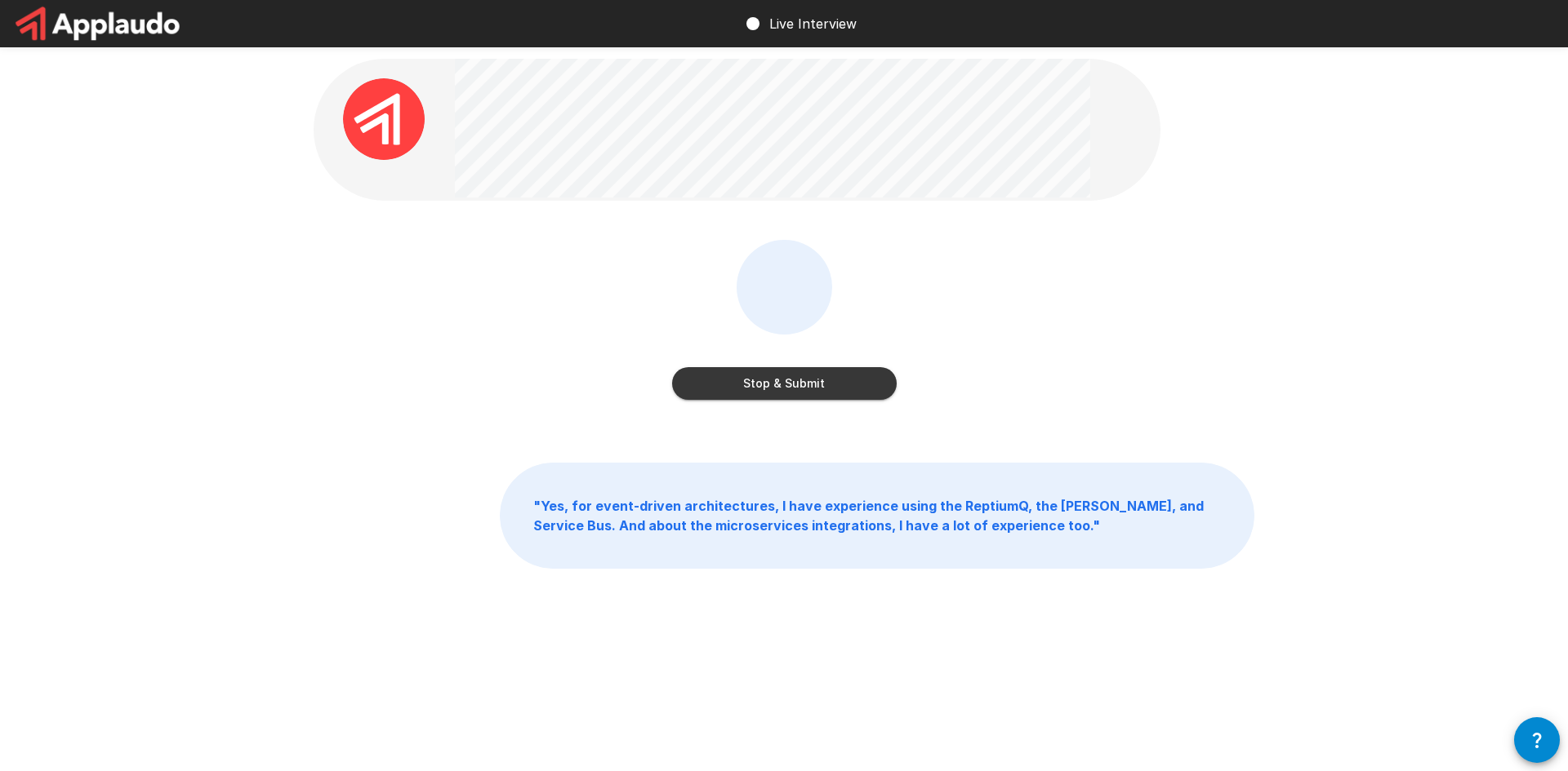
click at [732, 390] on button "Stop & Submit" at bounding box center [784, 383] width 224 height 33
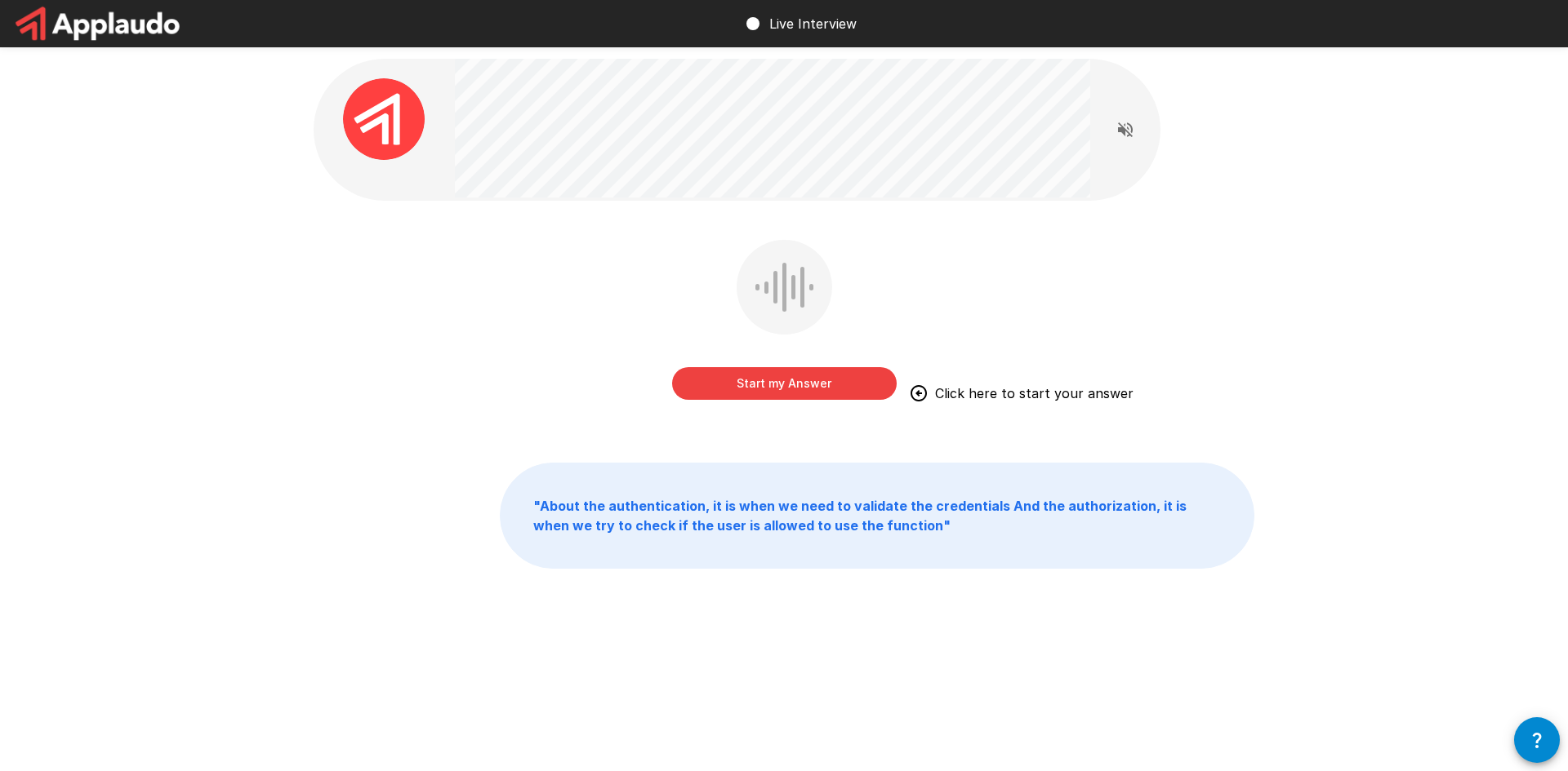
click at [878, 518] on b "" About the authentication, it is when we need to validate the credentials And …" at bounding box center [860, 515] width 653 height 36
click at [764, 381] on button "Start my Answer" at bounding box center [784, 383] width 224 height 33
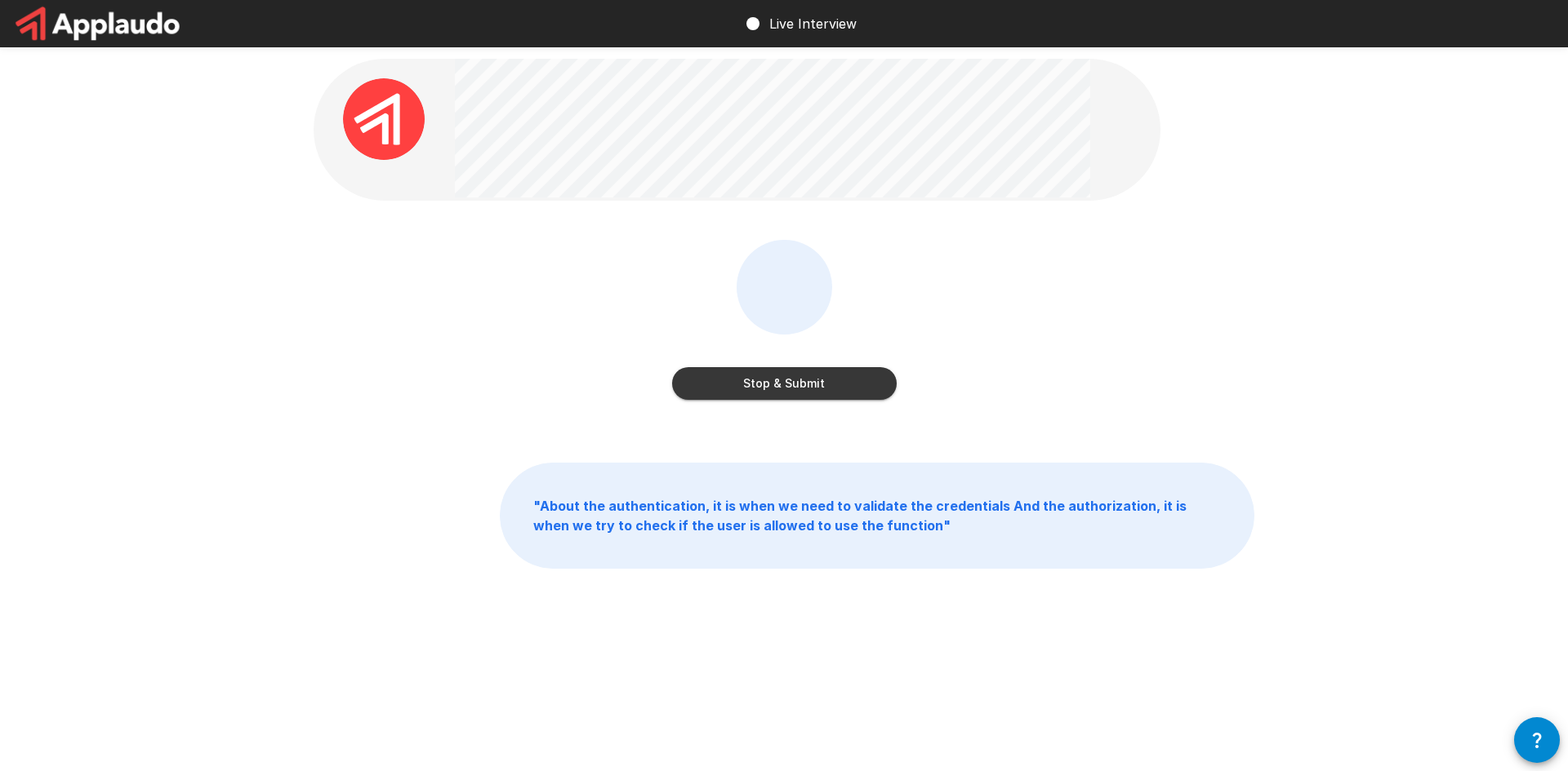
click at [793, 386] on button "Stop & Submit" at bounding box center [784, 383] width 224 height 33
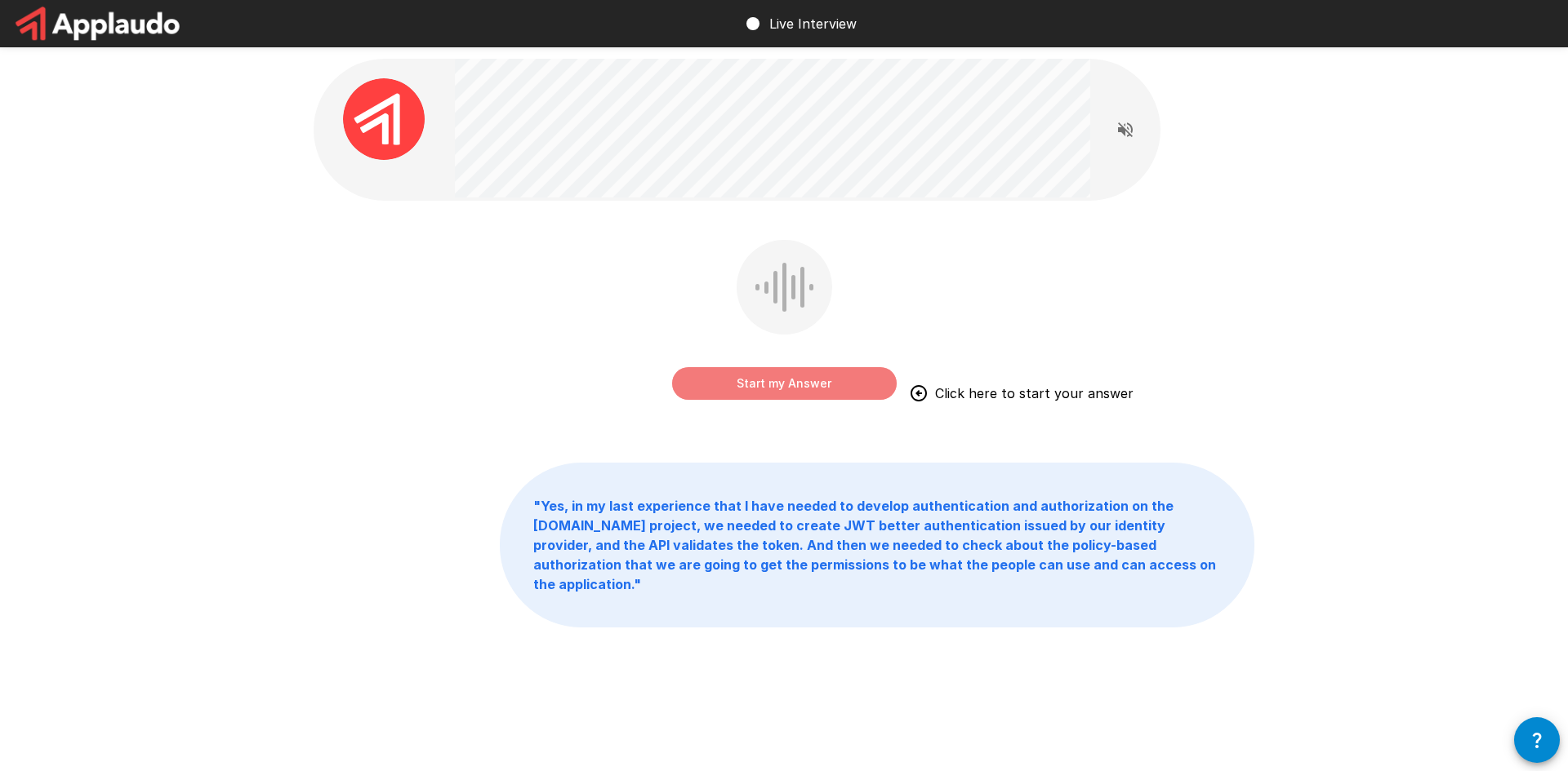
click at [761, 380] on button "Start my Answer" at bounding box center [784, 383] width 224 height 33
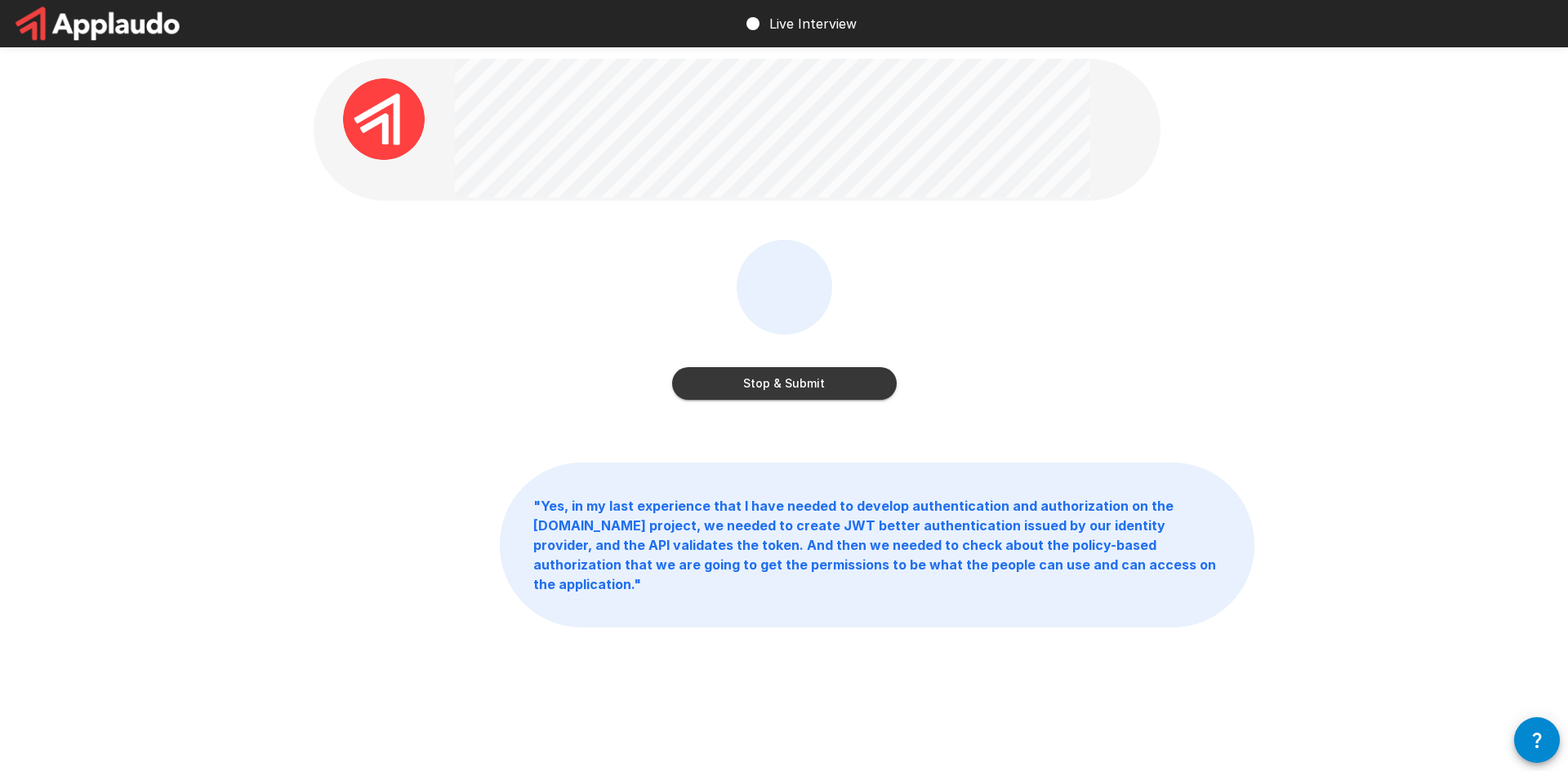
click at [763, 381] on button "Stop & Submit" at bounding box center [784, 383] width 224 height 33
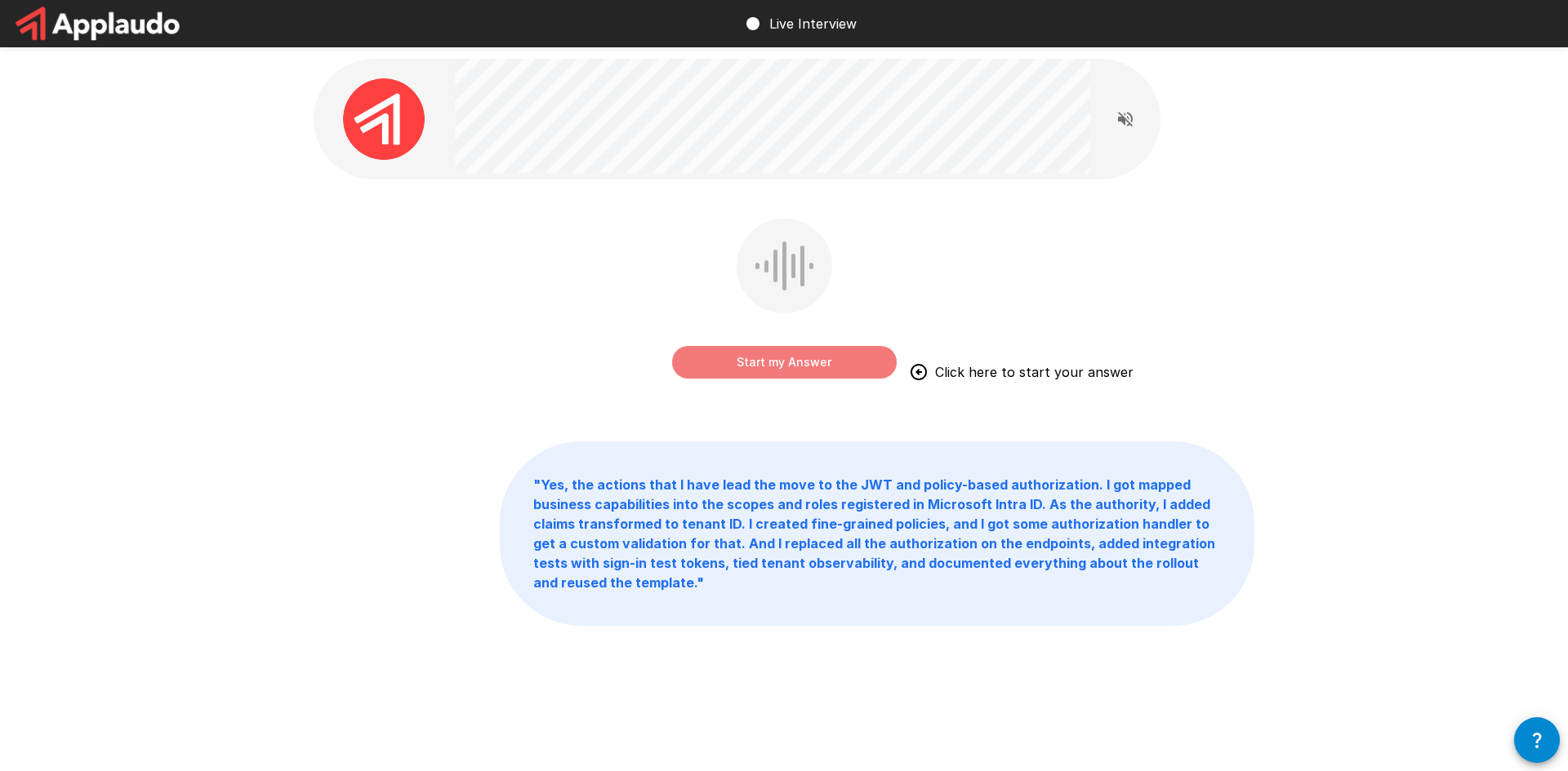
click at [770, 360] on button "Start my Answer" at bounding box center [784, 362] width 224 height 33
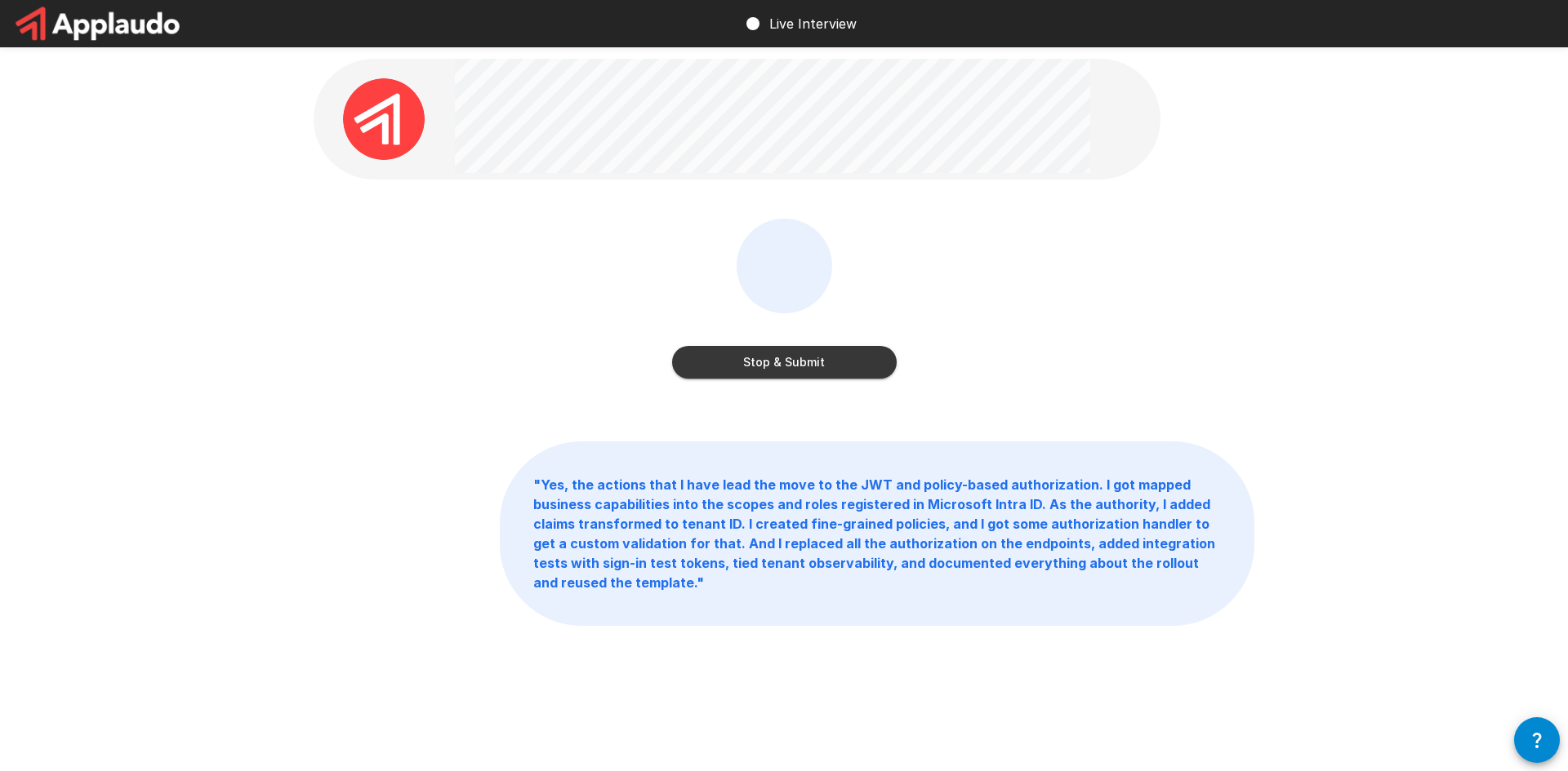
click at [751, 366] on button "Stop & Submit" at bounding box center [784, 362] width 224 height 33
